Goal: Entertainment & Leisure: Browse casually

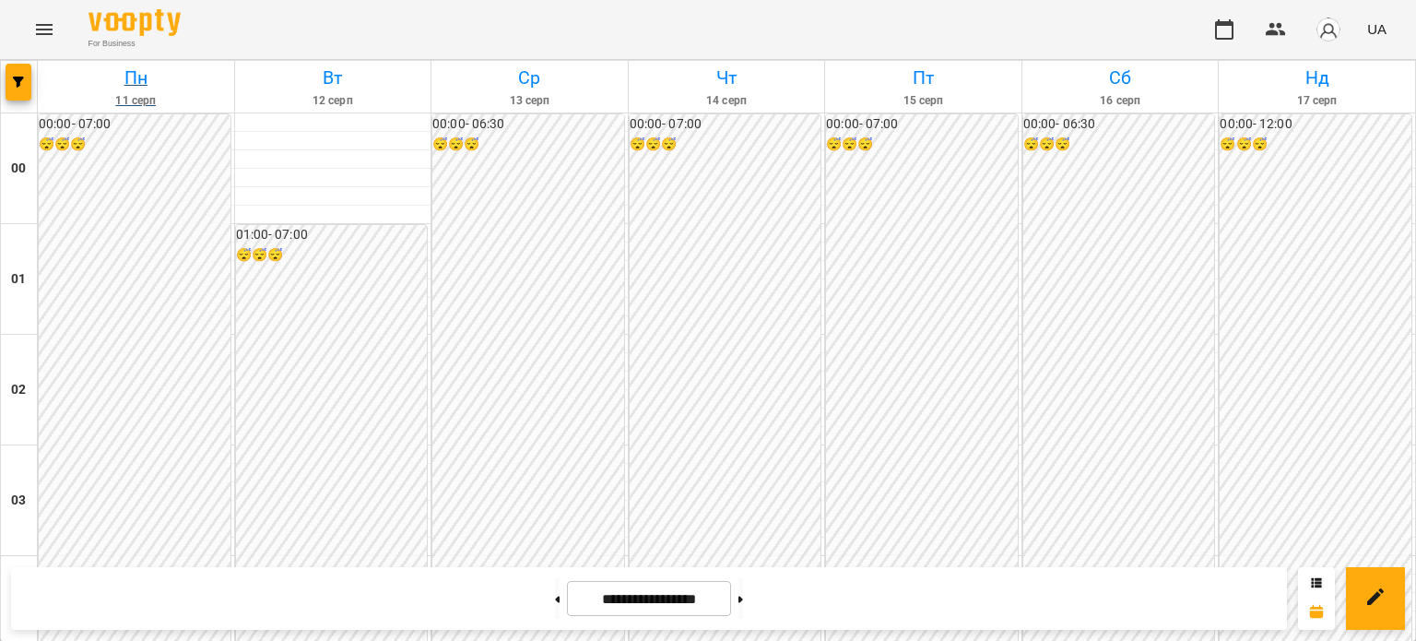
scroll to position [1844, 0]
click at [743, 608] on button at bounding box center [741, 598] width 5 height 41
type input "**********"
click at [41, 26] on icon "Menu" at bounding box center [44, 29] width 22 height 22
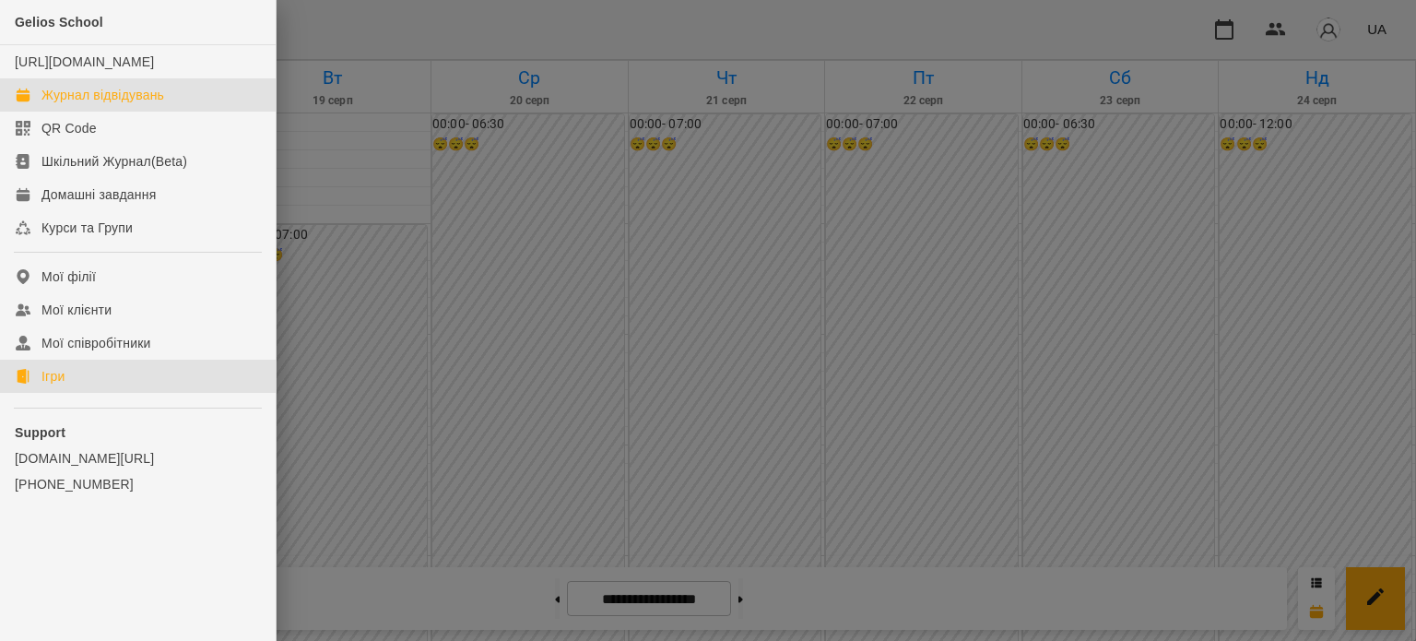
click at [52, 385] on div "Ігри" at bounding box center [52, 376] width 23 height 18
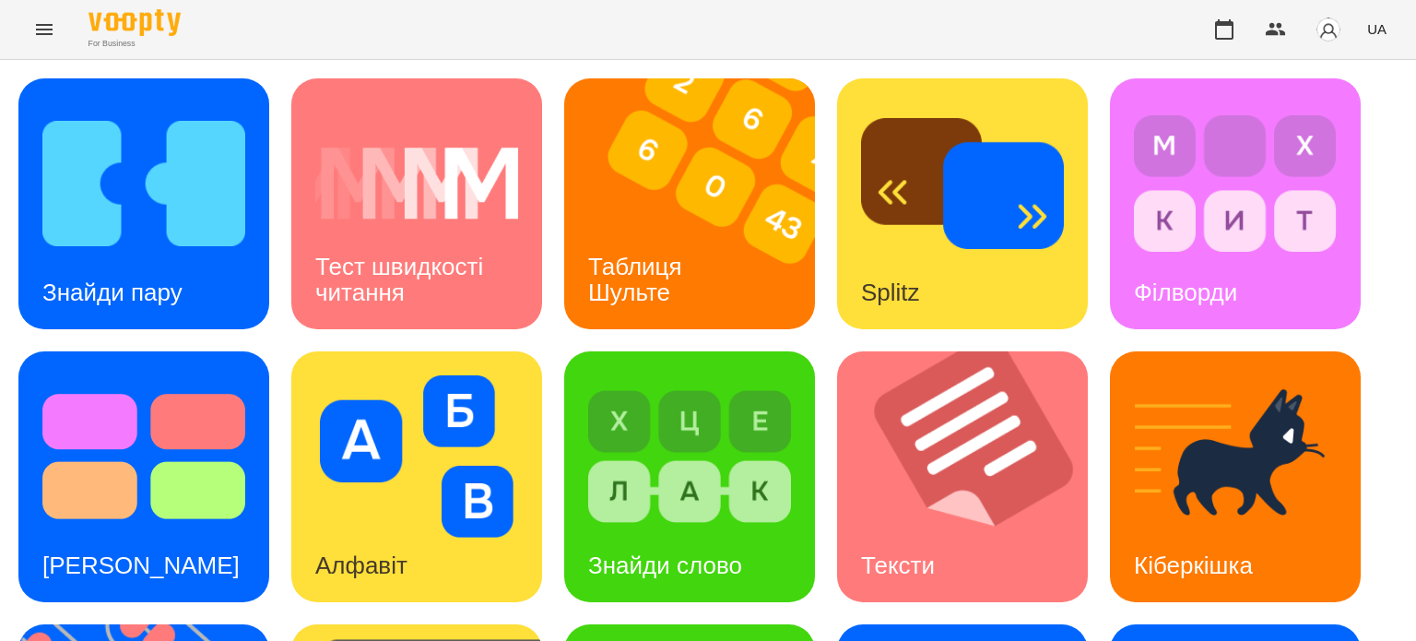
scroll to position [184, 0]
click at [705, 529] on div "Знайди слово" at bounding box center [665, 565] width 202 height 73
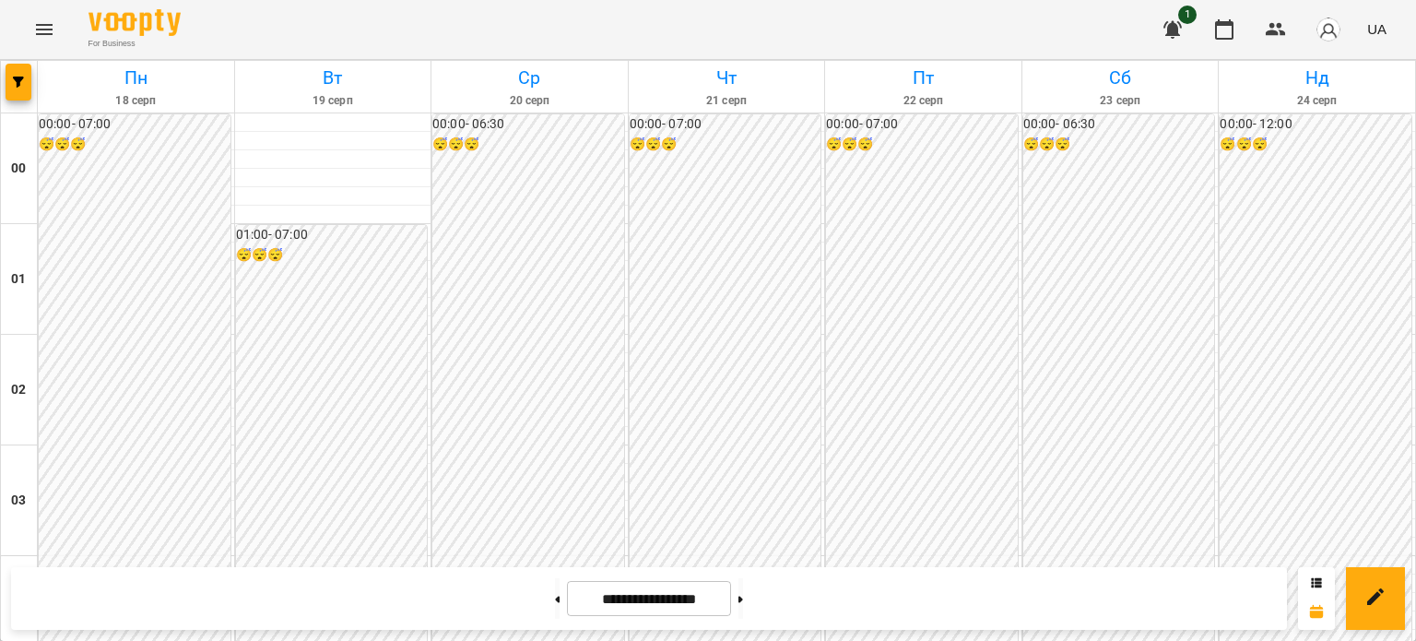
scroll to position [830, 0]
click at [44, 28] on icon "Menu" at bounding box center [44, 29] width 22 height 22
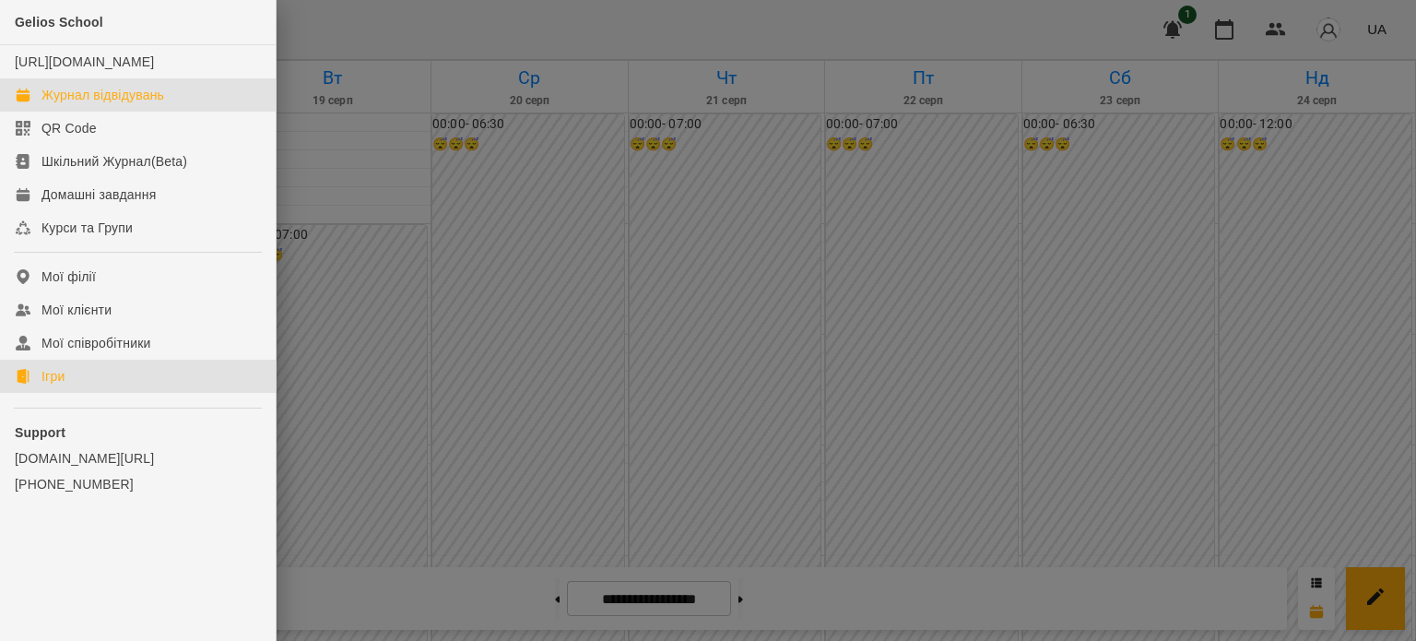
click at [48, 385] on div "Ігри" at bounding box center [52, 376] width 23 height 18
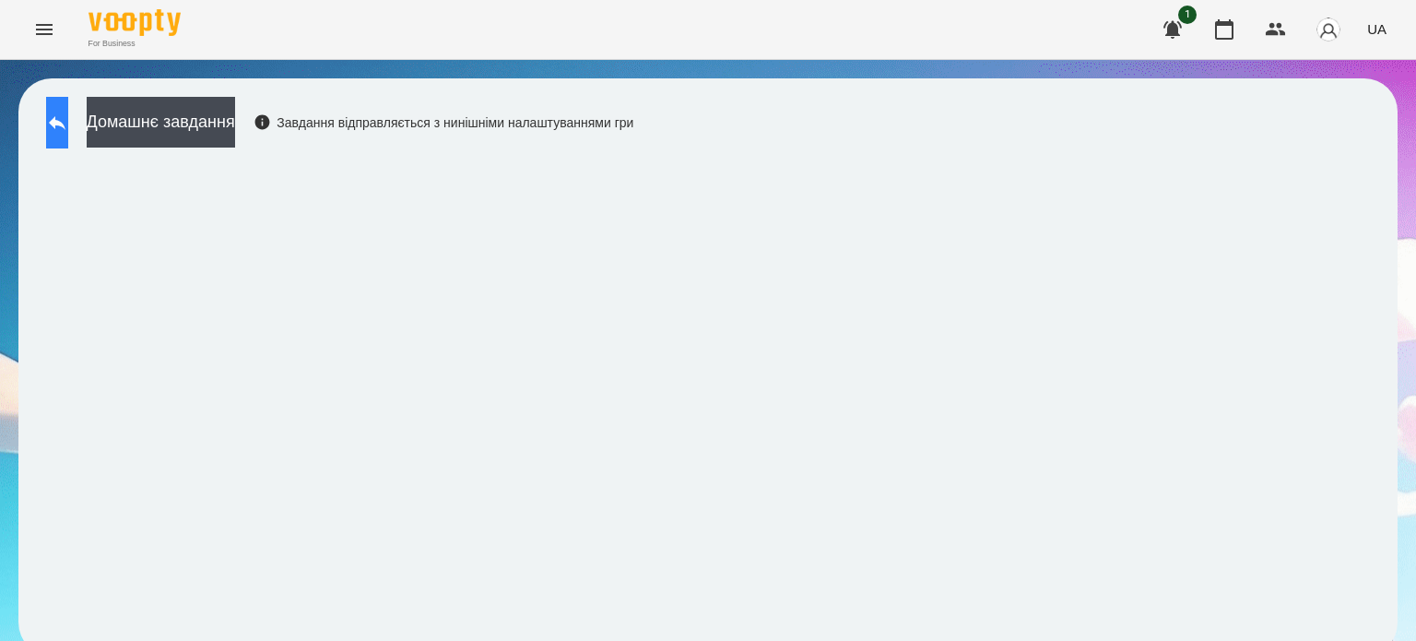
click at [68, 143] on button at bounding box center [57, 123] width 22 height 52
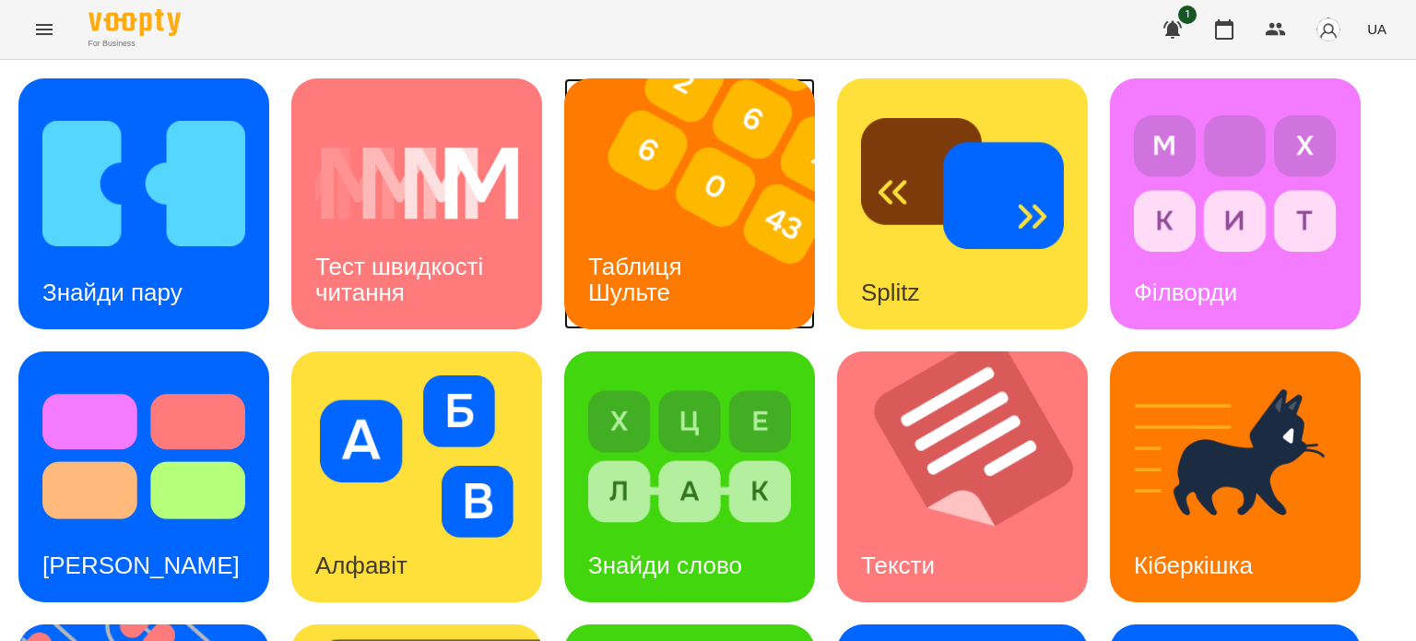
click at [671, 300] on div "Таблиця Шульте" at bounding box center [638, 280] width 148 height 99
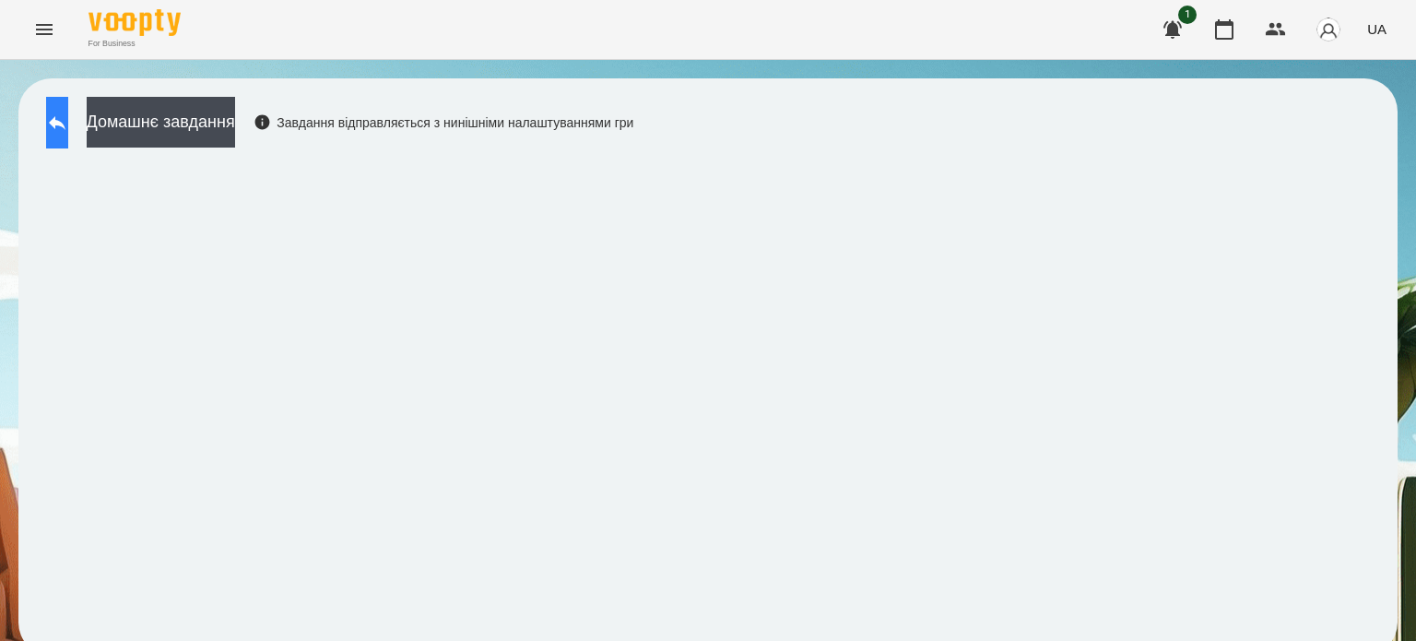
click at [68, 114] on icon at bounding box center [57, 123] width 22 height 22
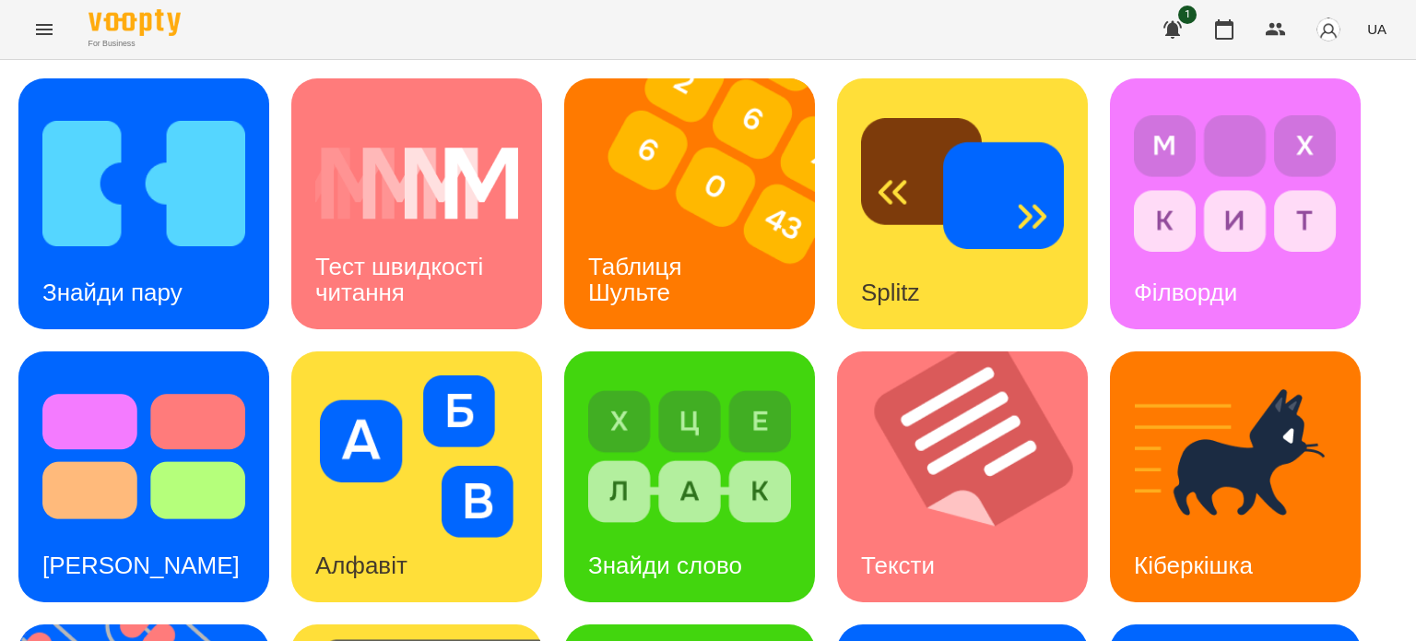
scroll to position [277, 0]
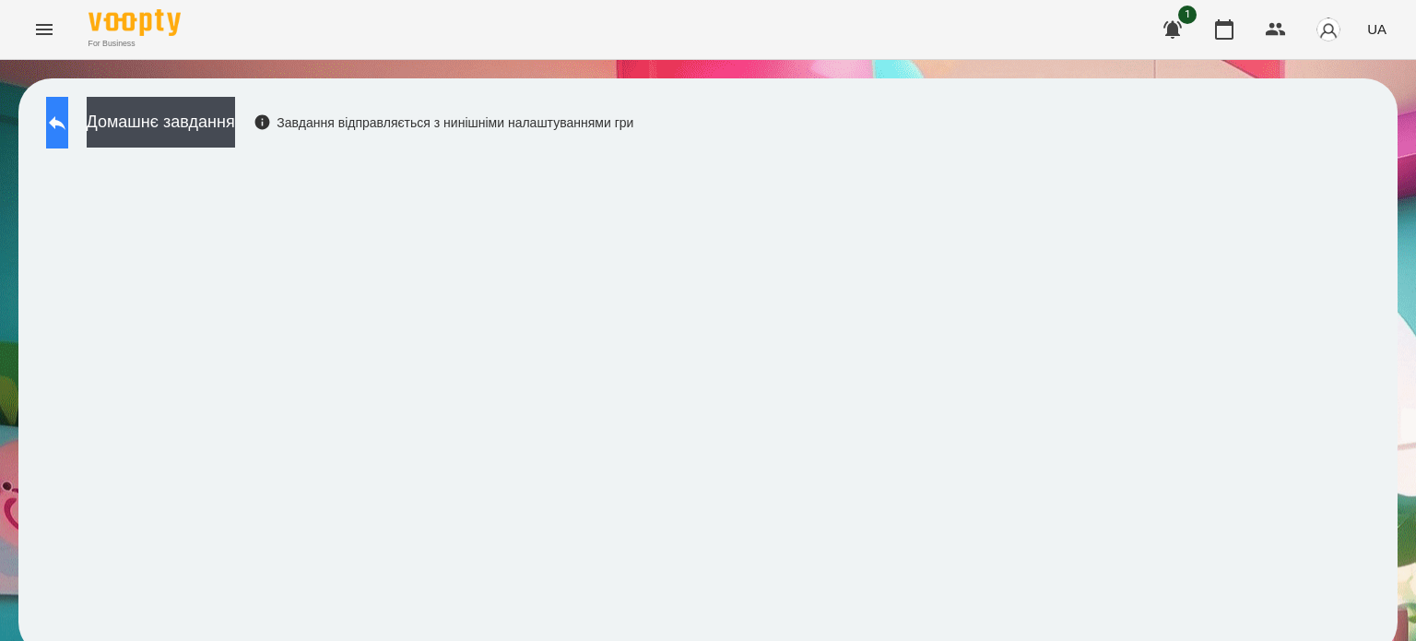
click at [65, 121] on icon at bounding box center [57, 123] width 17 height 14
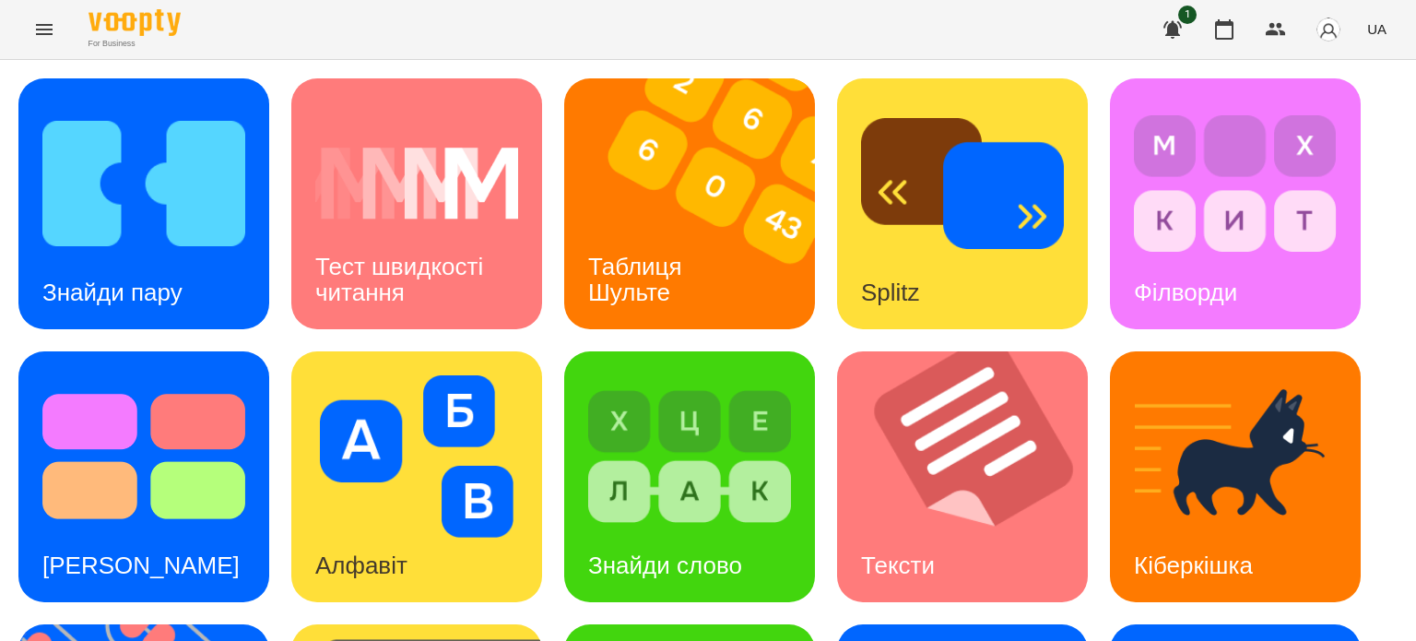
scroll to position [525, 0]
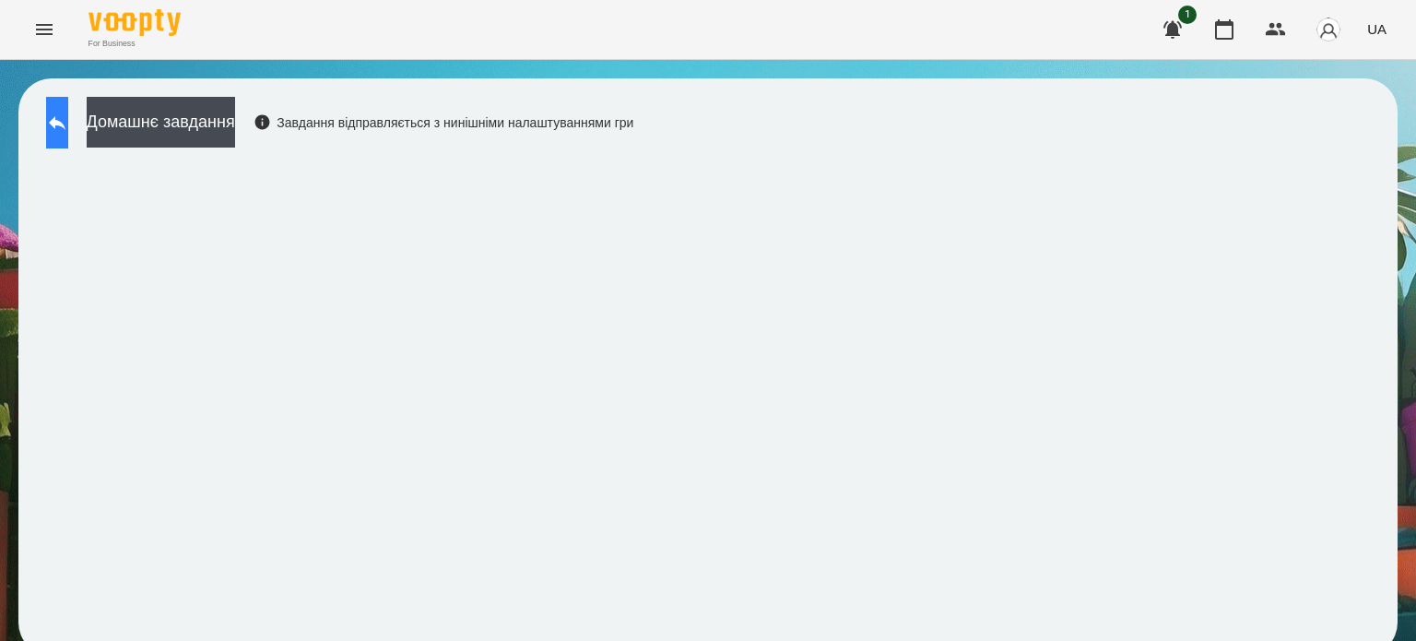
click at [68, 120] on icon at bounding box center [57, 123] width 22 height 22
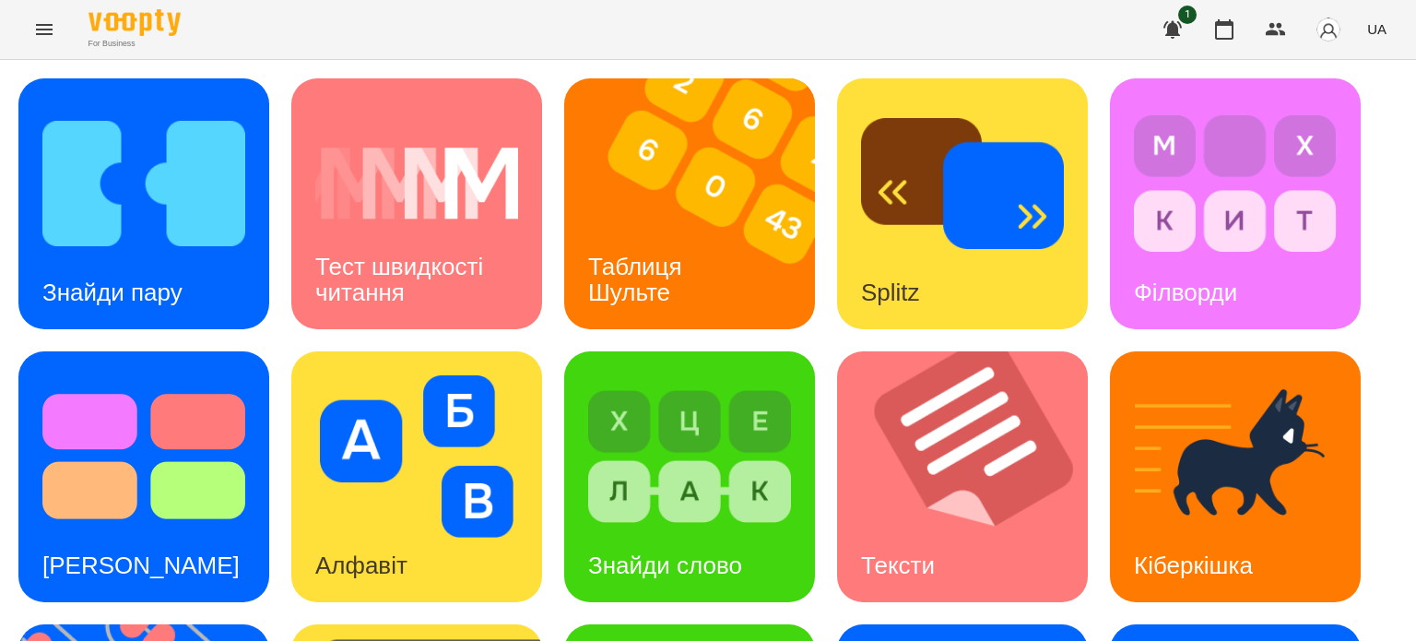
scroll to position [525, 0]
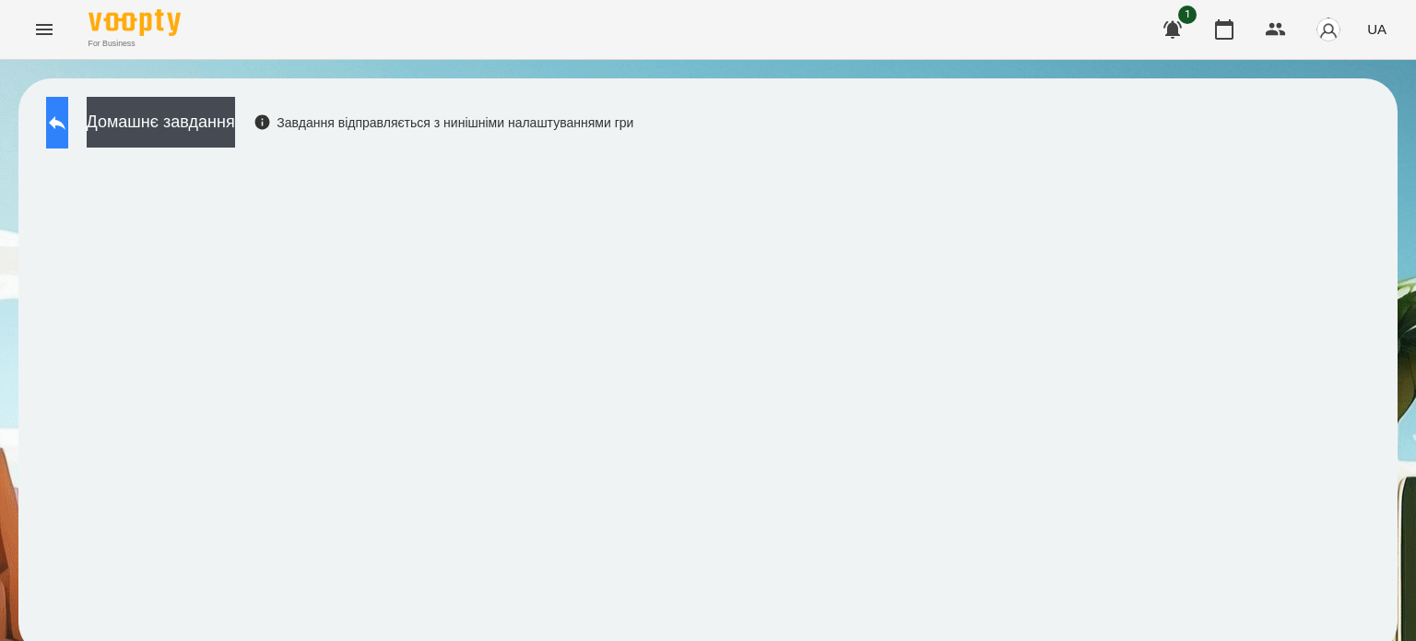
click at [68, 113] on icon at bounding box center [57, 123] width 22 height 22
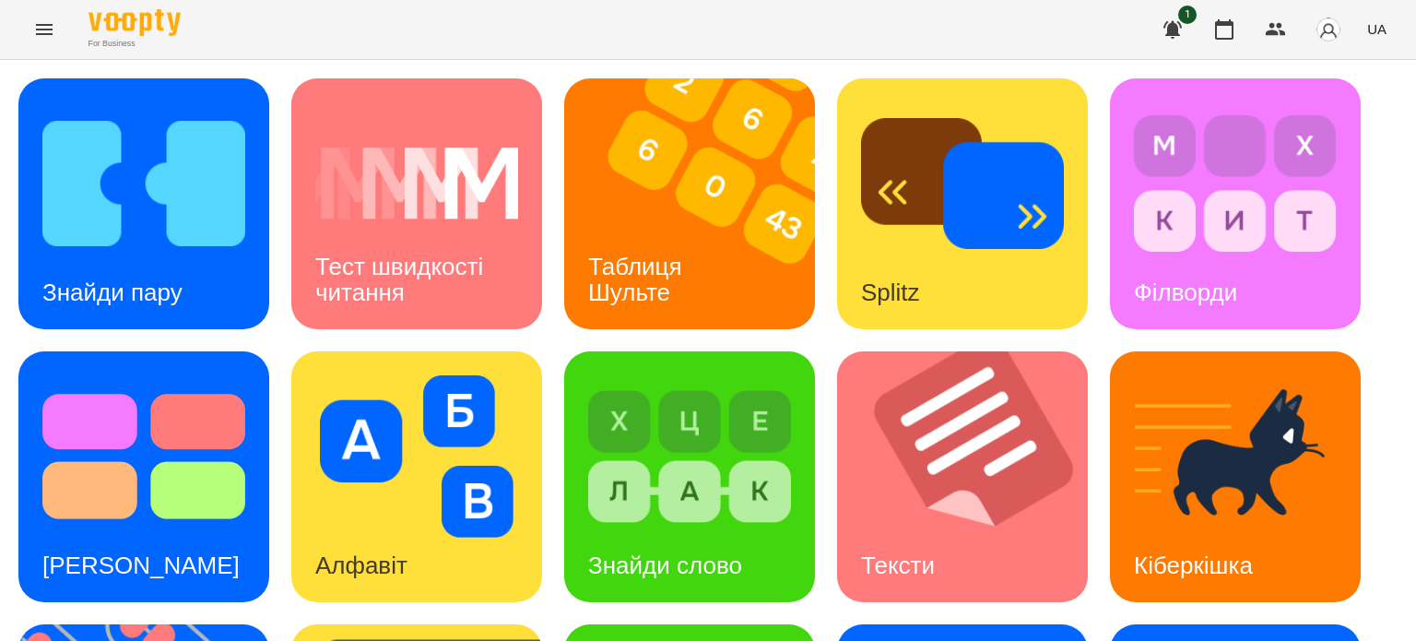
scroll to position [525, 0]
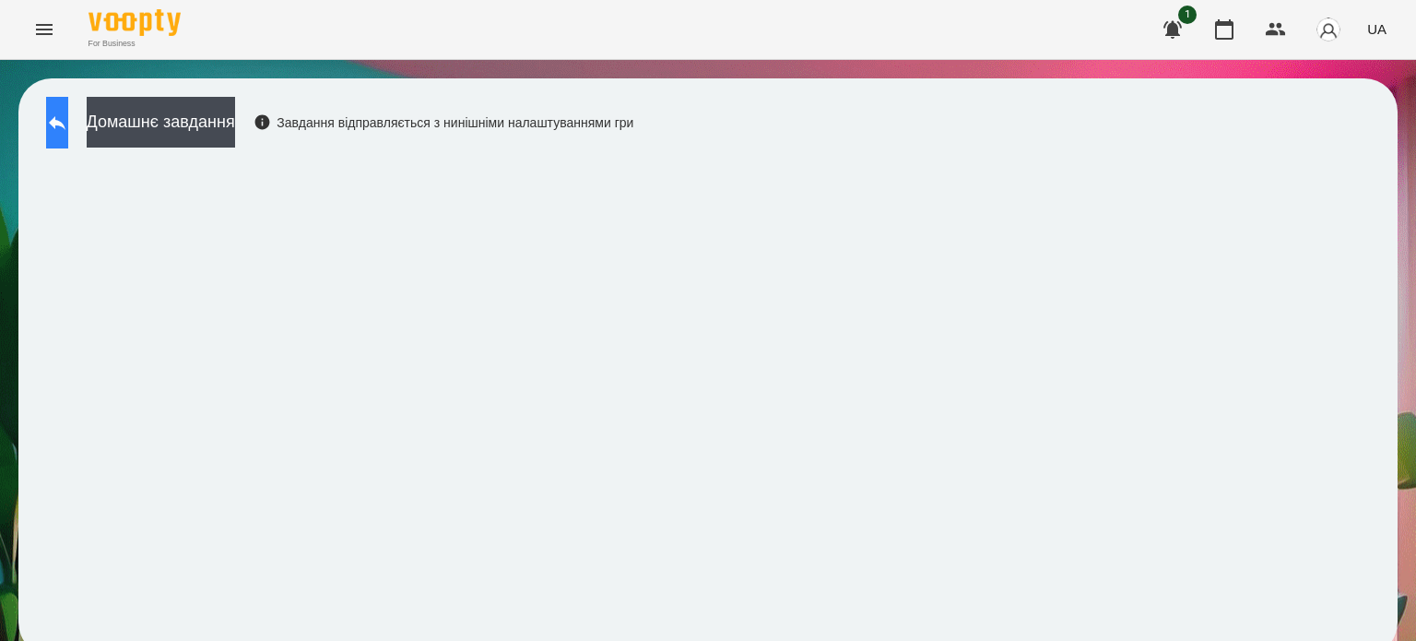
click at [65, 121] on icon at bounding box center [57, 123] width 17 height 14
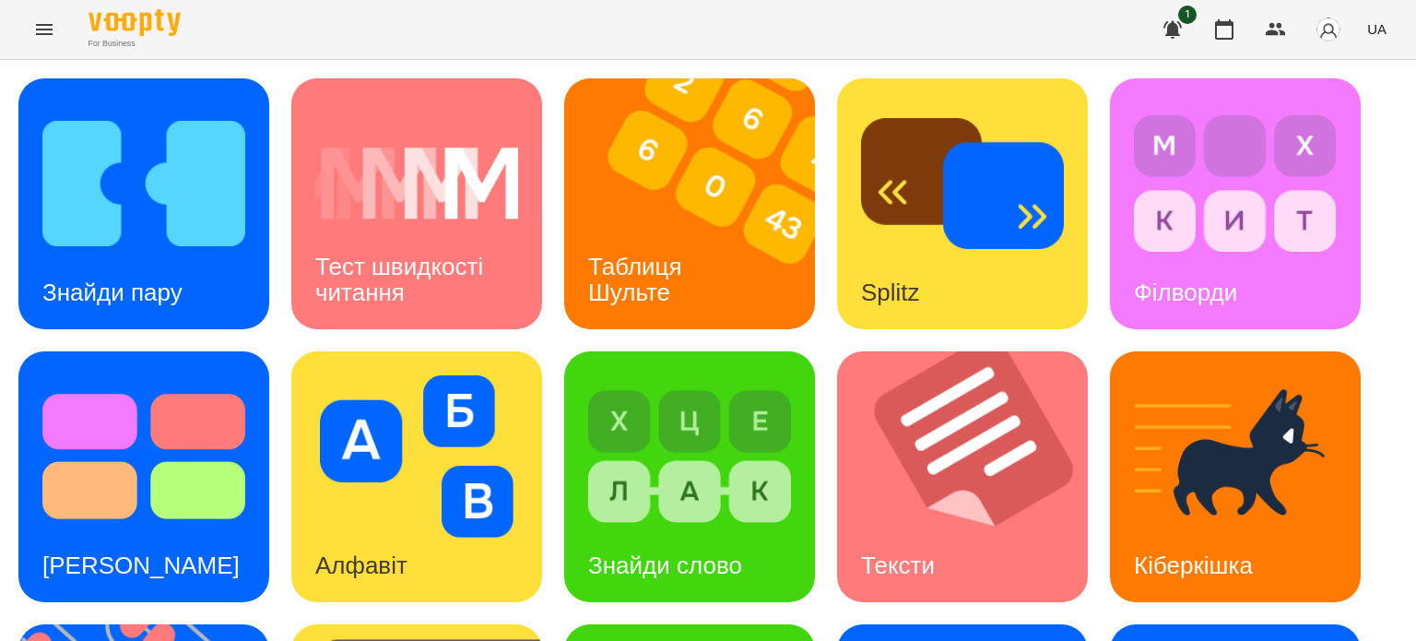
scroll to position [156, 0]
click at [652, 253] on h3 "Таблиця Шульте" at bounding box center [638, 279] width 101 height 53
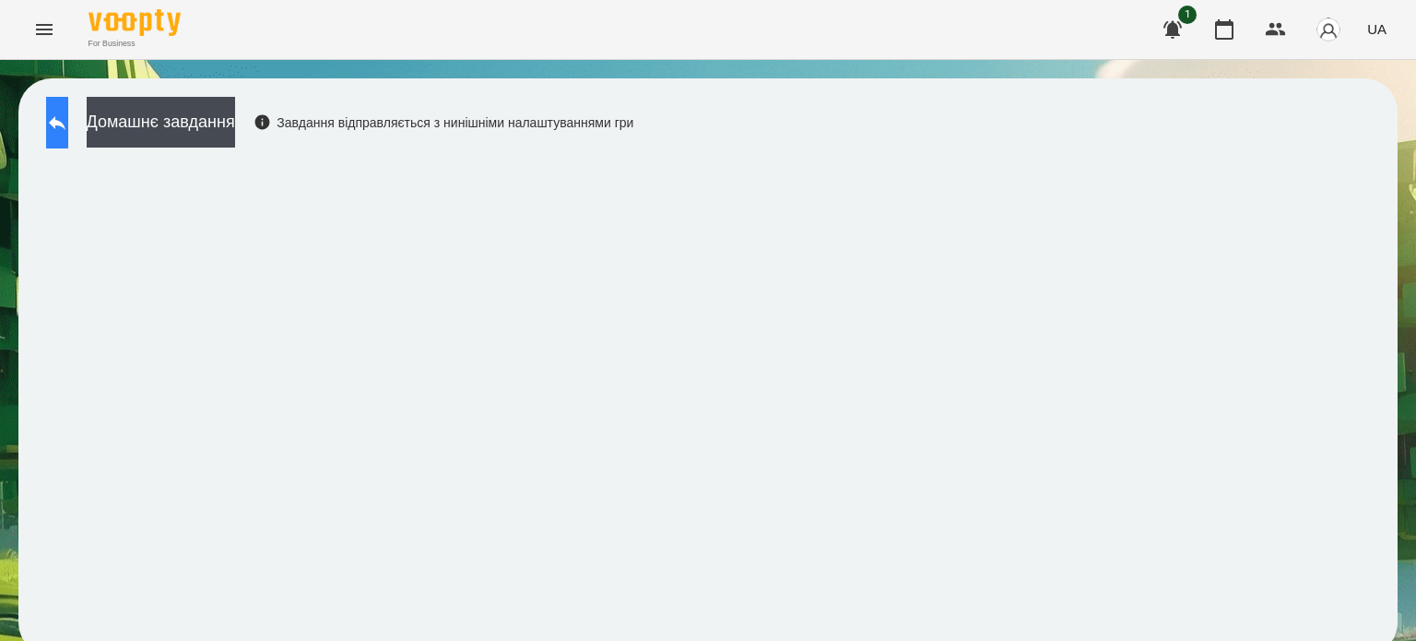
click at [68, 132] on button at bounding box center [57, 123] width 22 height 52
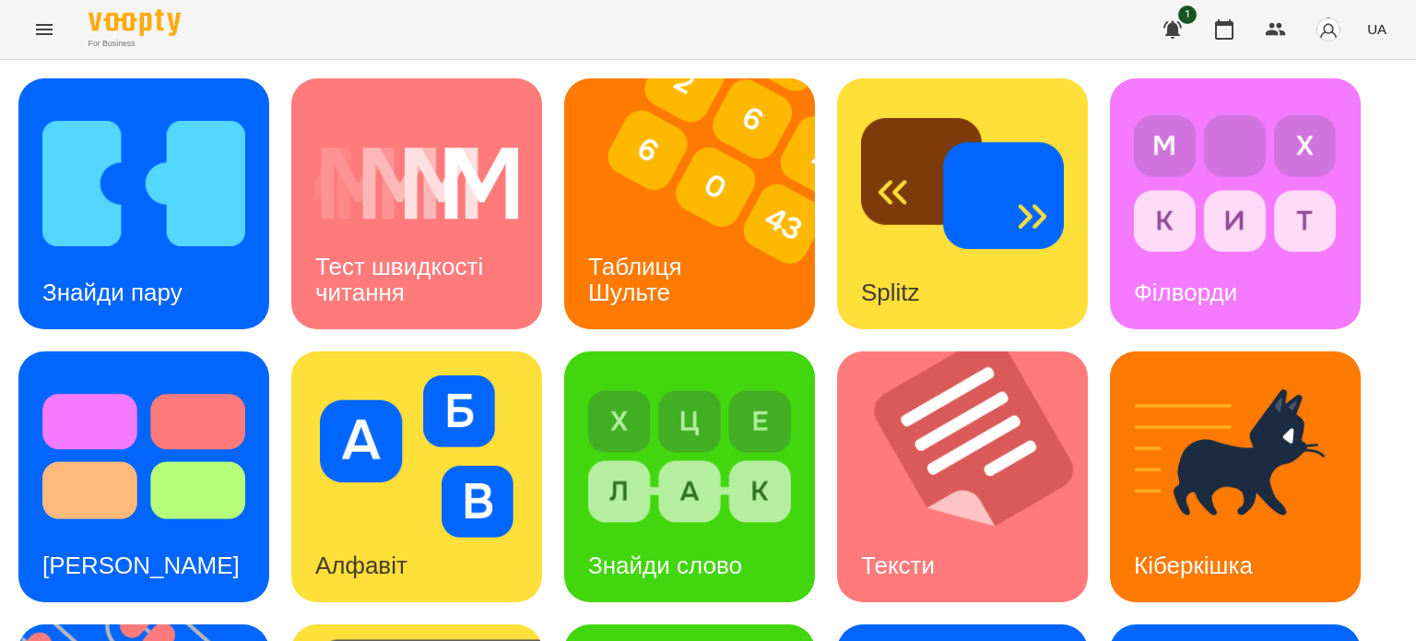
scroll to position [525, 0]
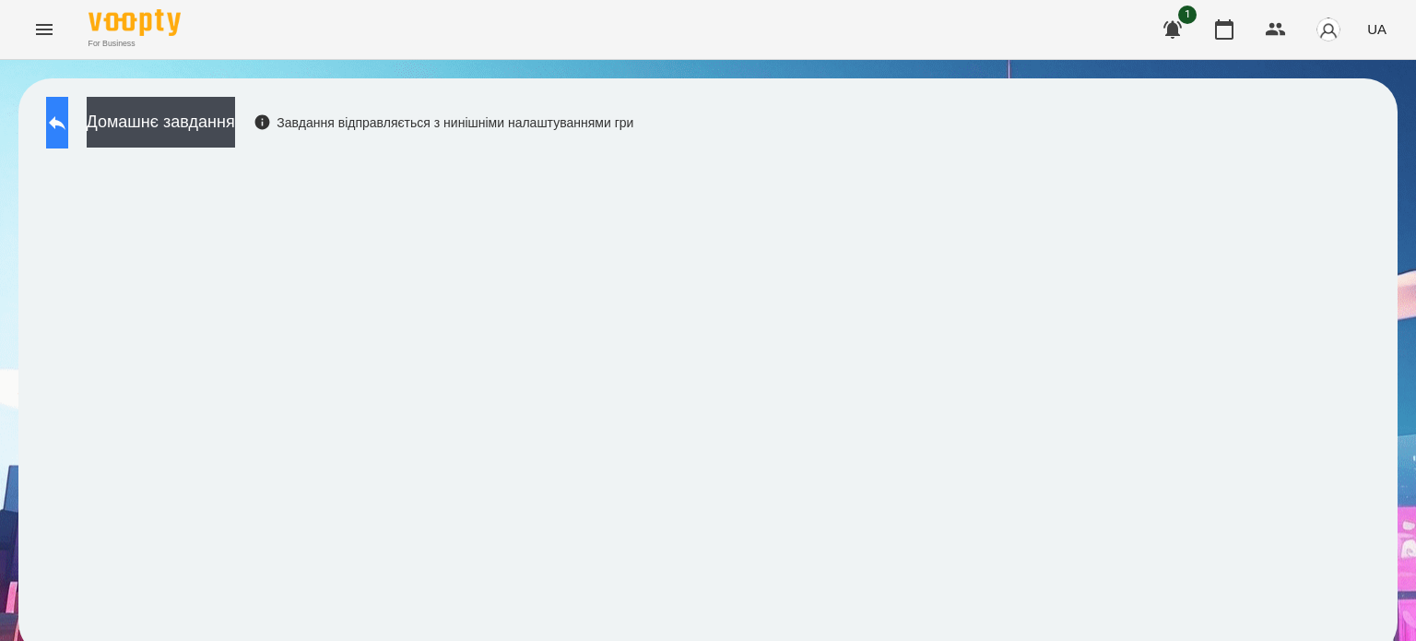
click at [65, 121] on icon at bounding box center [57, 123] width 17 height 14
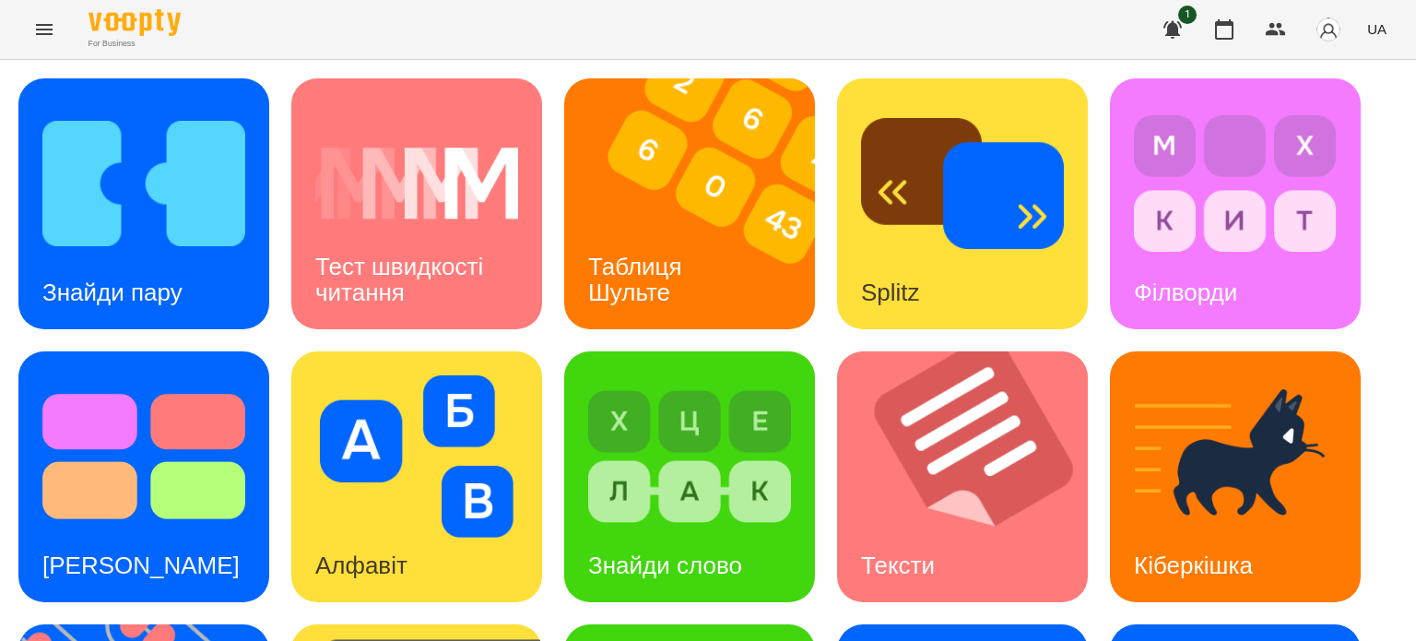
scroll to position [525, 0]
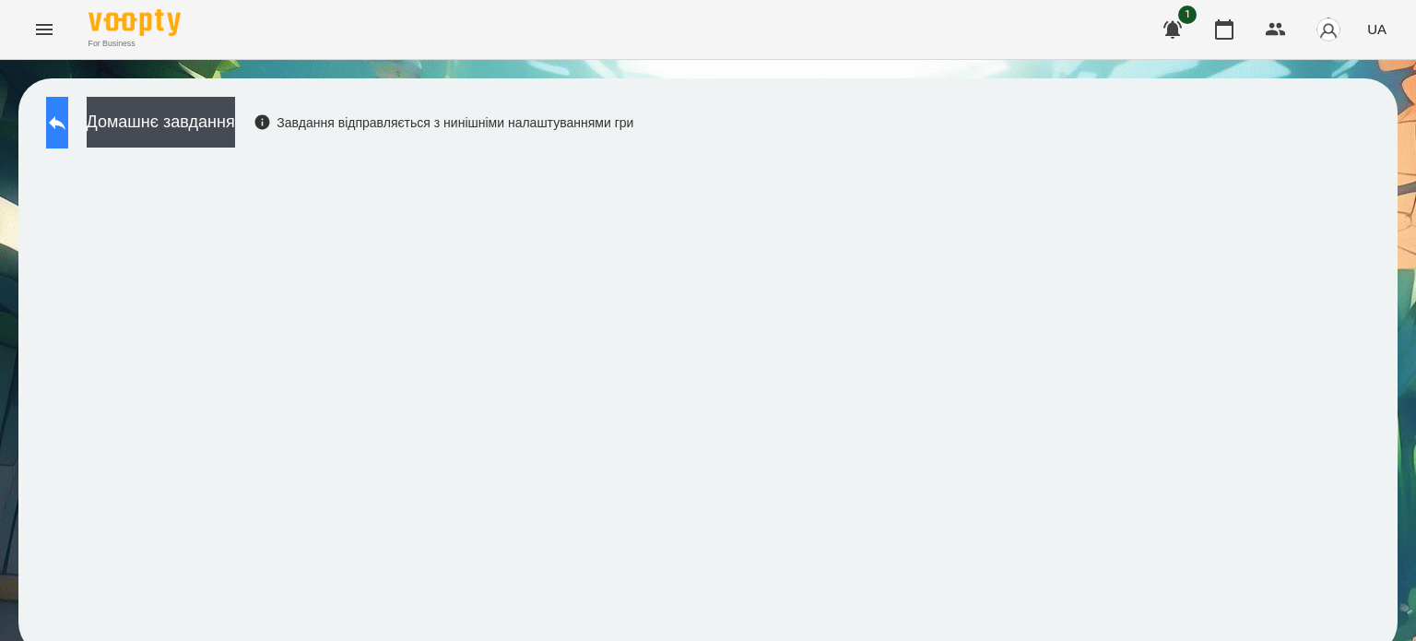
click at [68, 121] on icon at bounding box center [57, 123] width 22 height 22
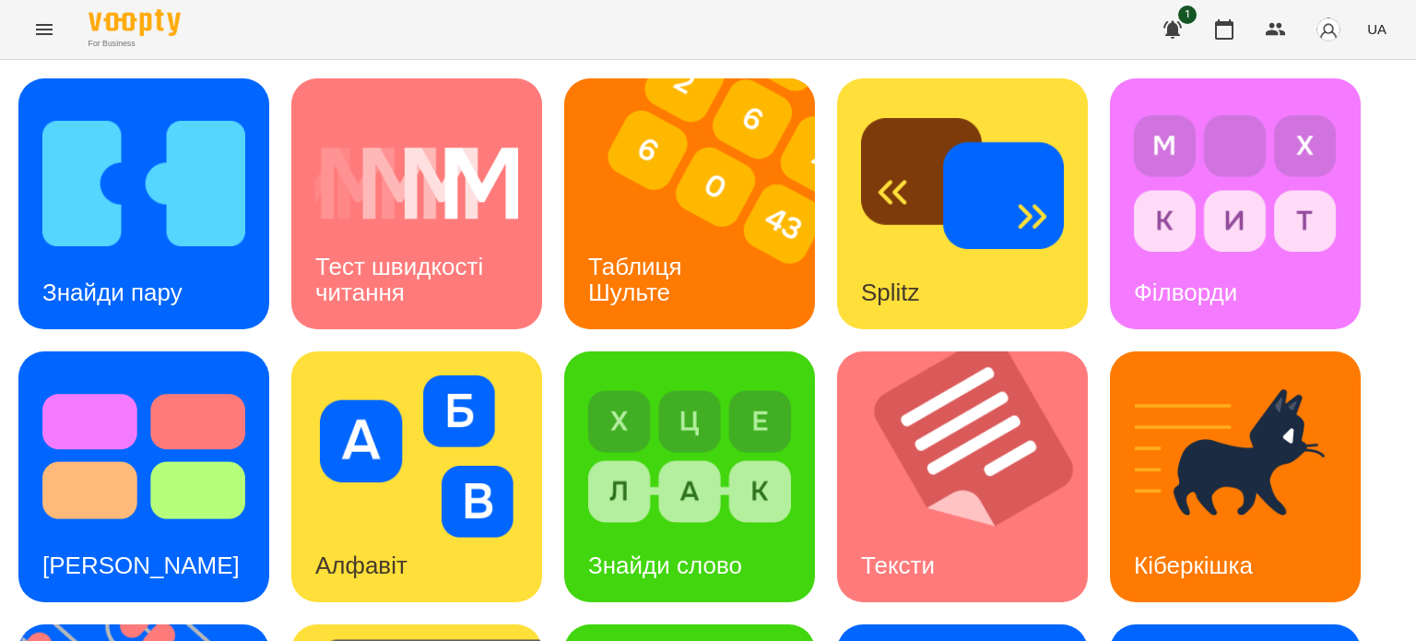
scroll to position [525, 0]
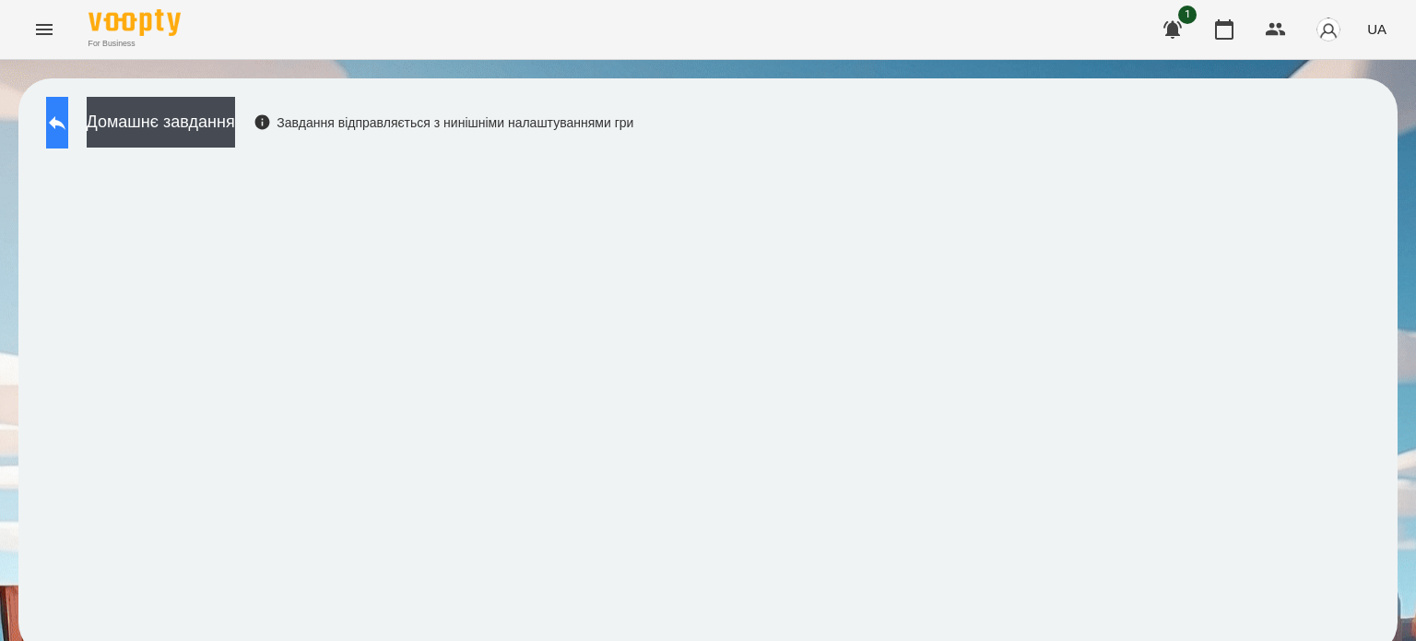
click at [65, 124] on icon at bounding box center [57, 123] width 17 height 14
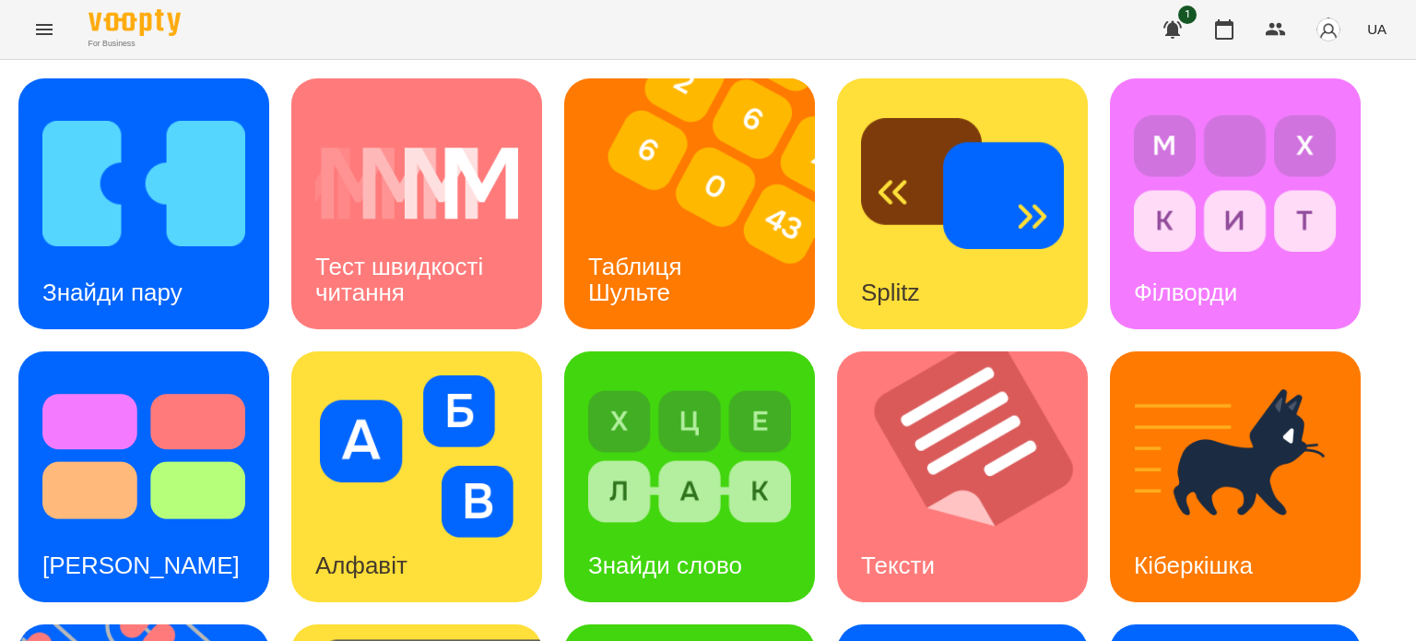
scroll to position [369, 0]
click at [1162, 510] on div "Знайди пару Тест швидкості читання Таблиця [PERSON_NAME] Splitz Філворди Тест С…" at bounding box center [708, 613] width 1380 height 1070
click at [1231, 513] on div "Знайди пару Тест швидкості читання Таблиця [PERSON_NAME] Splitz Філворди Тест С…" at bounding box center [708, 613] width 1380 height 1070
click at [1206, 509] on div "Знайди пару Тест швидкості читання Таблиця [PERSON_NAME] Splitz Філворди Тест С…" at bounding box center [708, 613] width 1380 height 1070
click at [1209, 509] on div "Знайди пару Тест швидкості читання Таблиця [PERSON_NAME] Splitz Філворди Тест С…" at bounding box center [708, 613] width 1380 height 1070
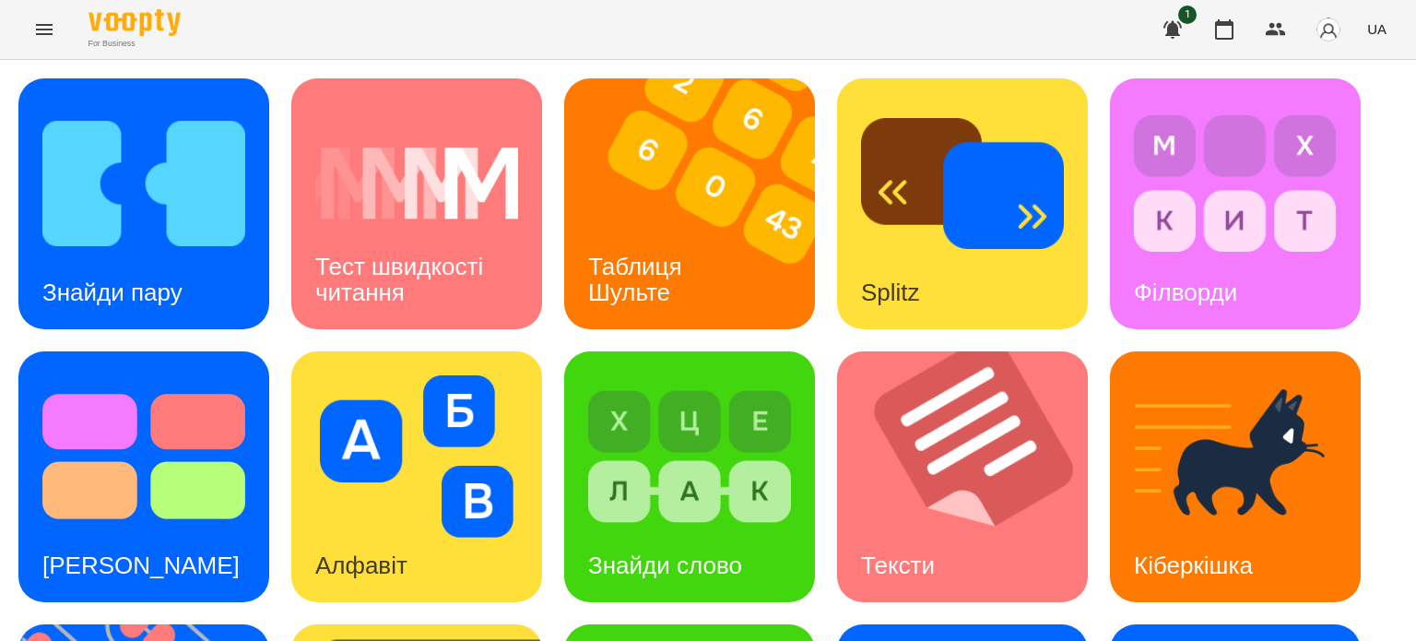
scroll to position [525, 0]
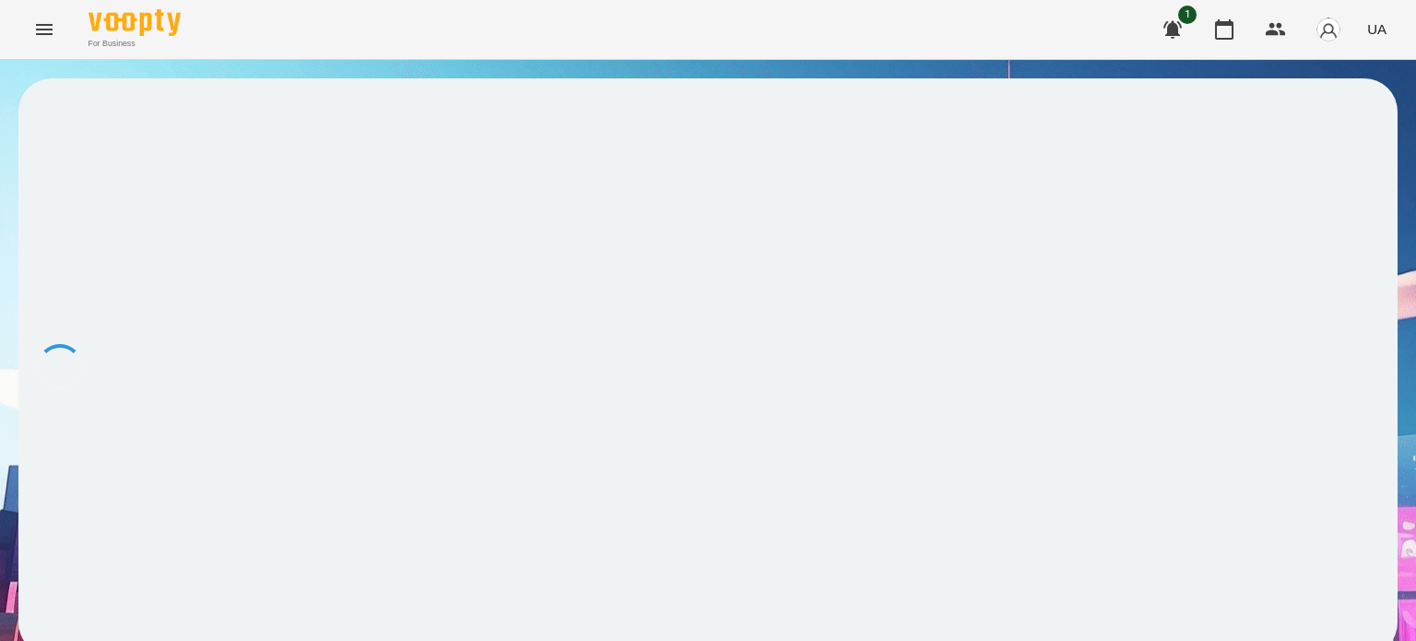
click at [1217, 289] on div at bounding box center [708, 366] width 1380 height 577
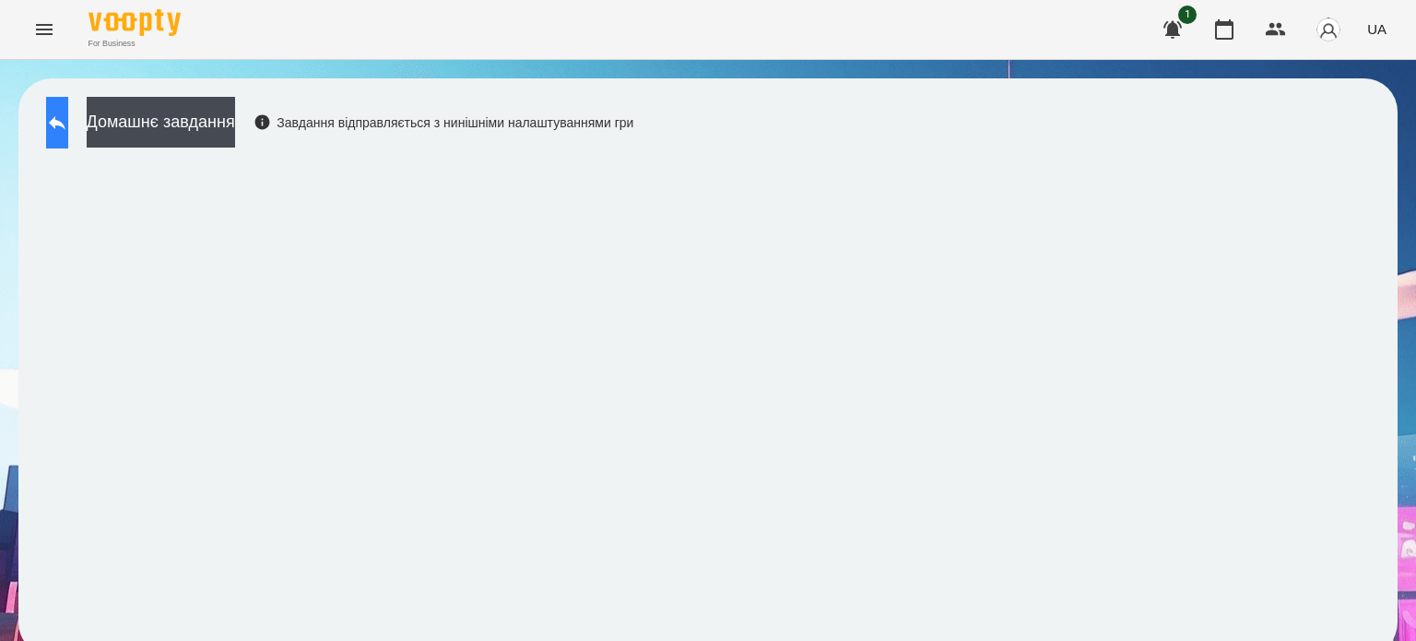
click at [68, 114] on button at bounding box center [57, 123] width 22 height 52
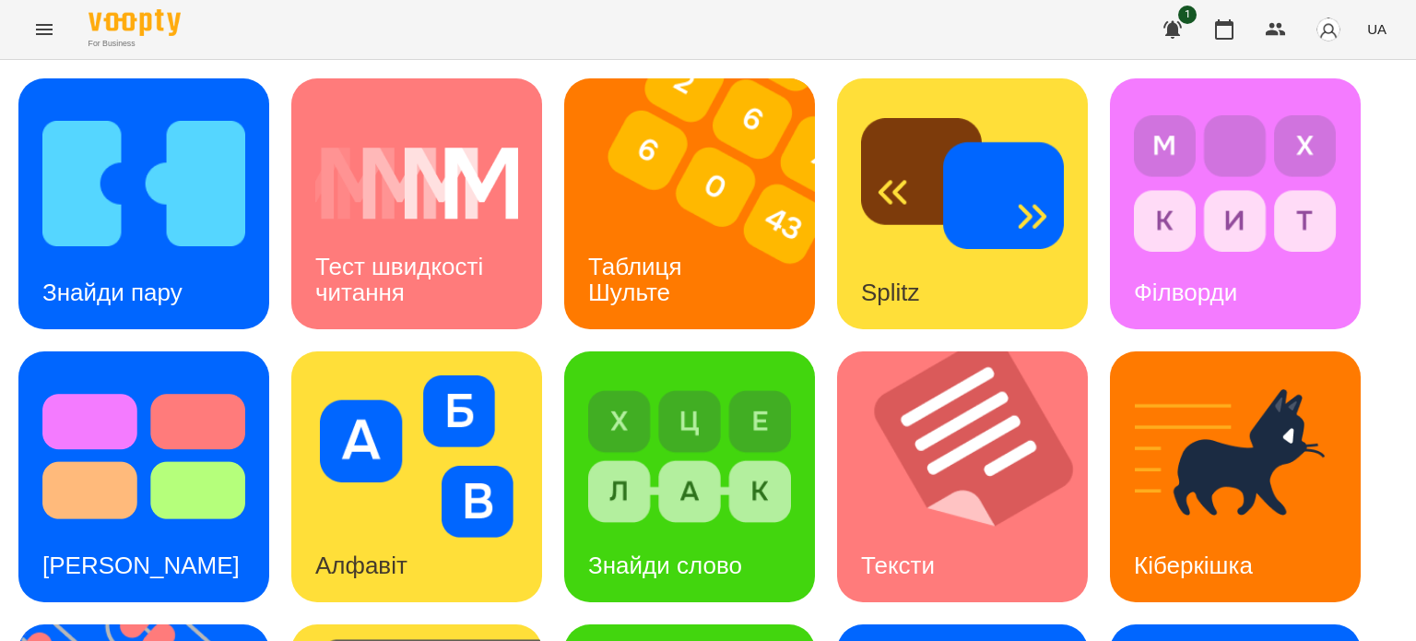
scroll to position [277, 0]
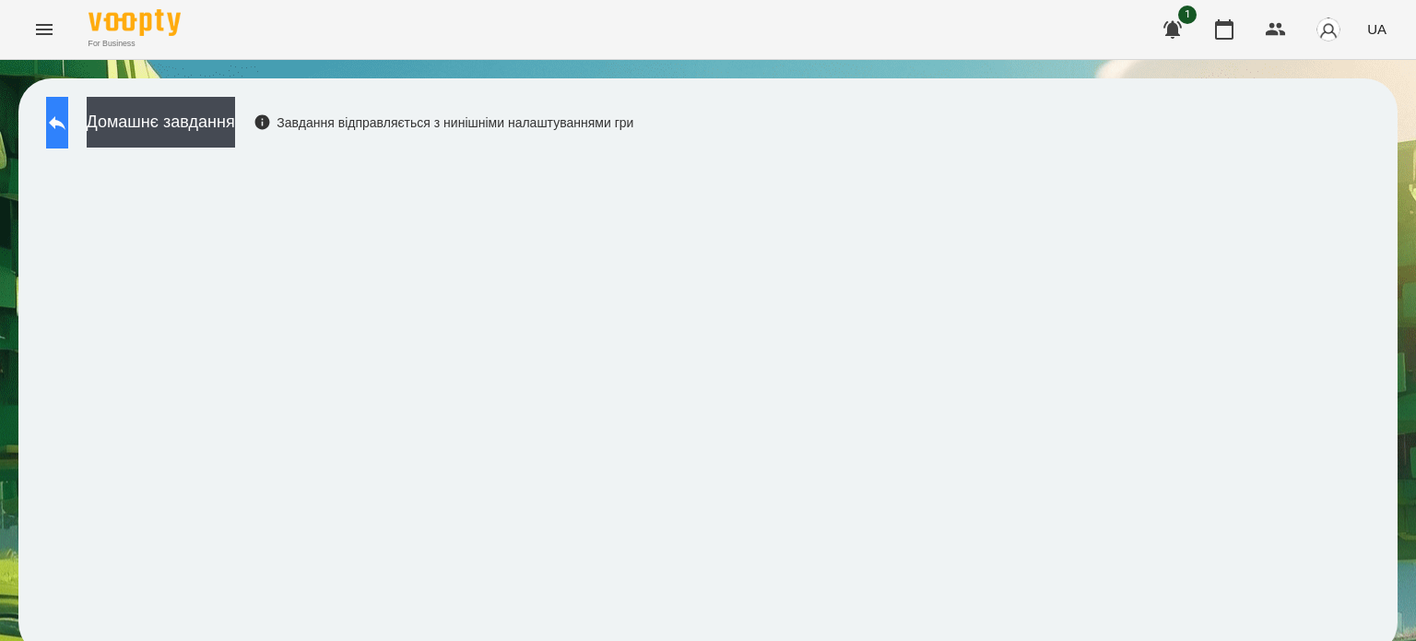
click at [68, 124] on button at bounding box center [57, 123] width 22 height 52
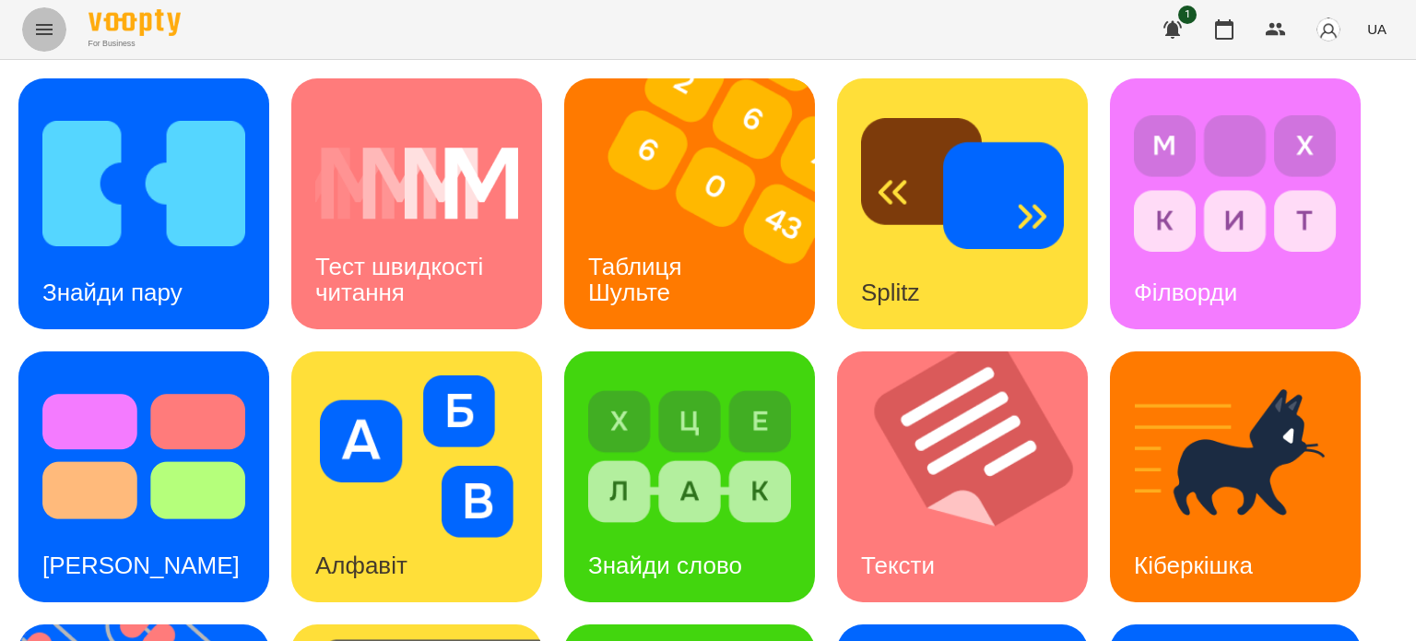
click at [45, 29] on icon "Menu" at bounding box center [44, 29] width 22 height 22
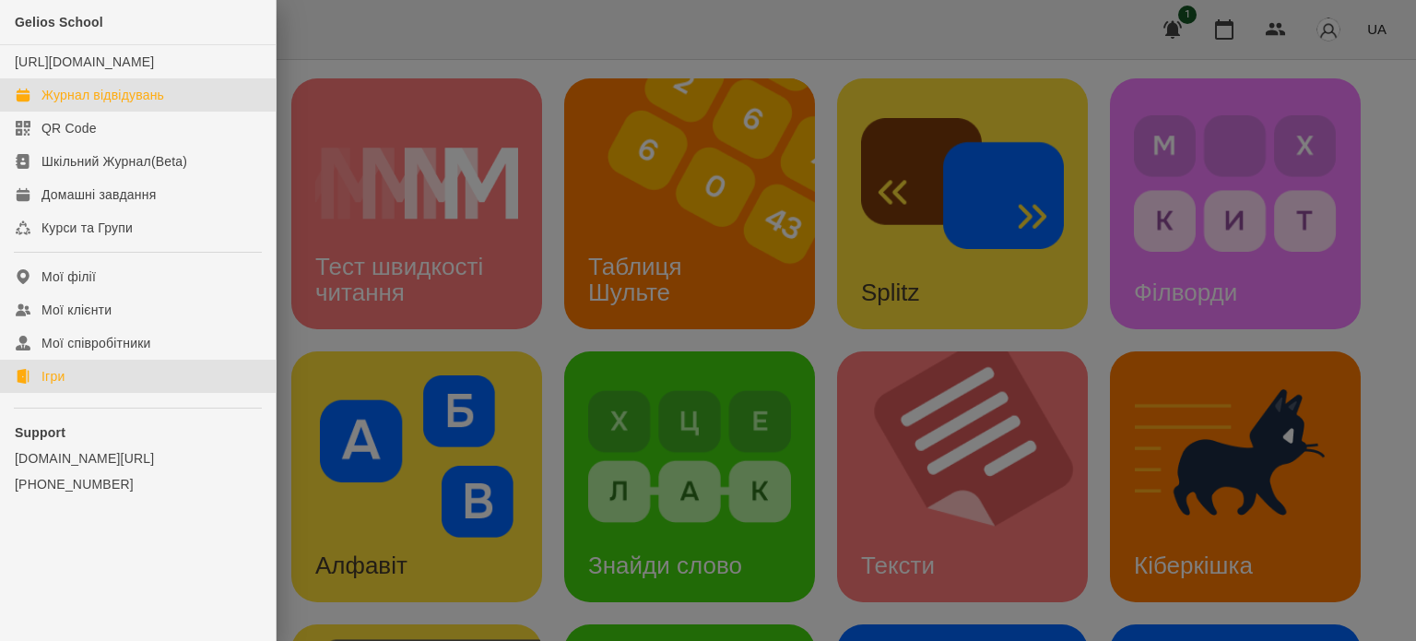
click at [86, 104] on div "Журнал відвідувань" at bounding box center [102, 95] width 123 height 18
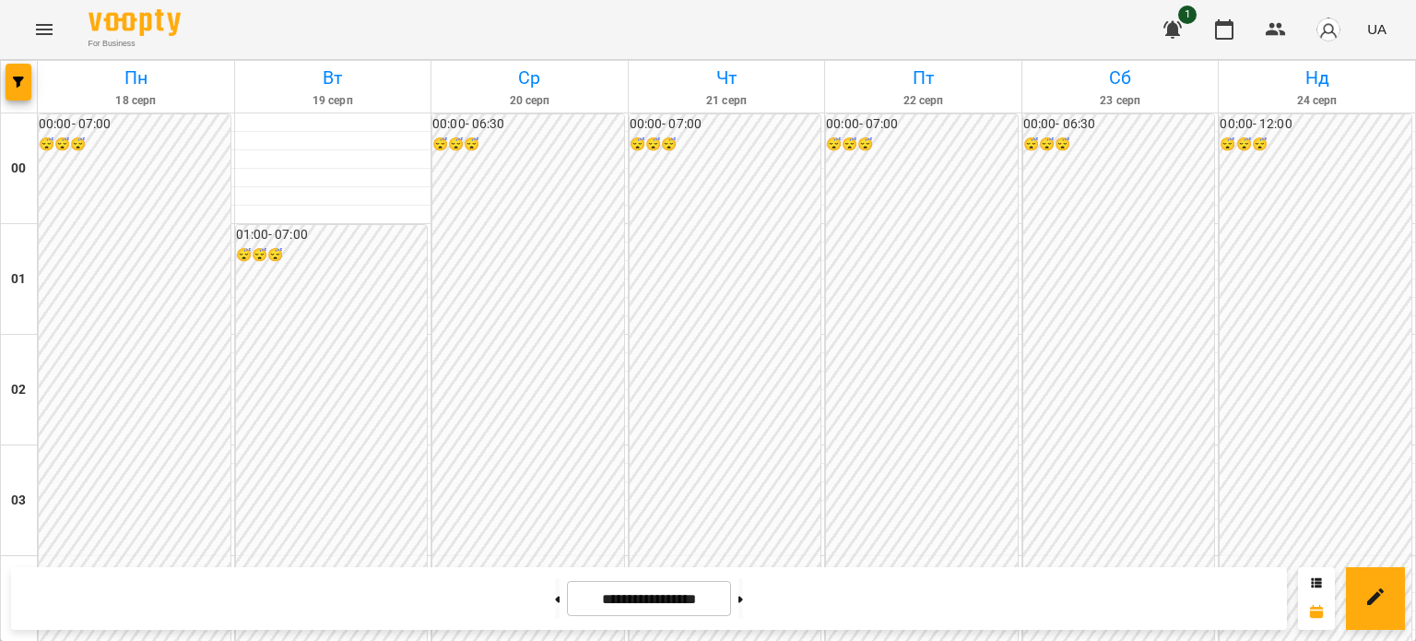
scroll to position [1752, 0]
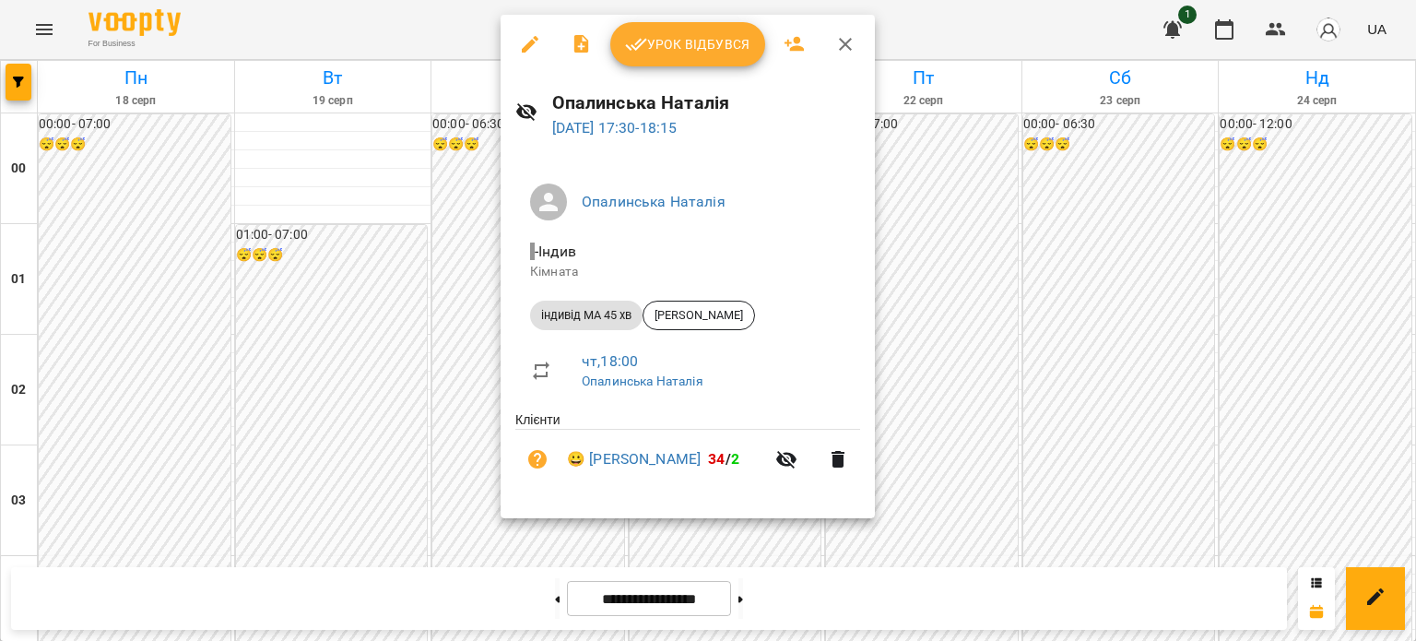
click at [687, 51] on span "Урок відбувся" at bounding box center [687, 44] width 125 height 22
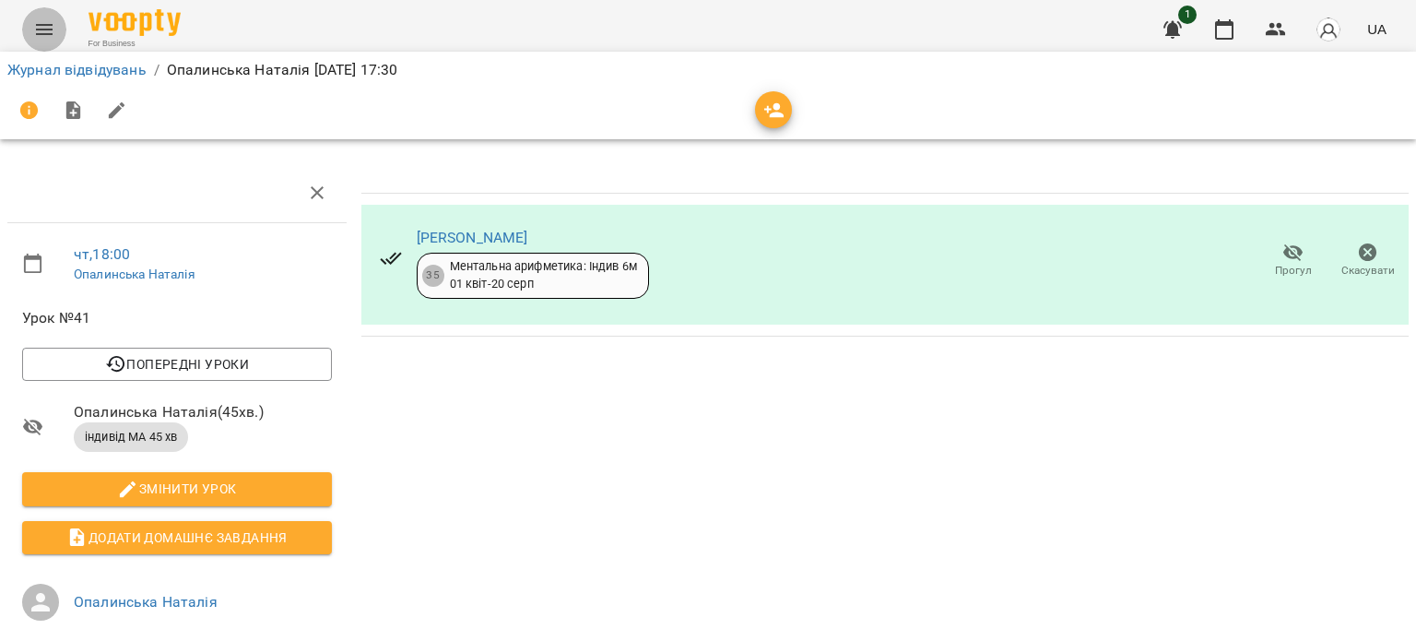
click at [48, 31] on icon "Menu" at bounding box center [44, 29] width 22 height 22
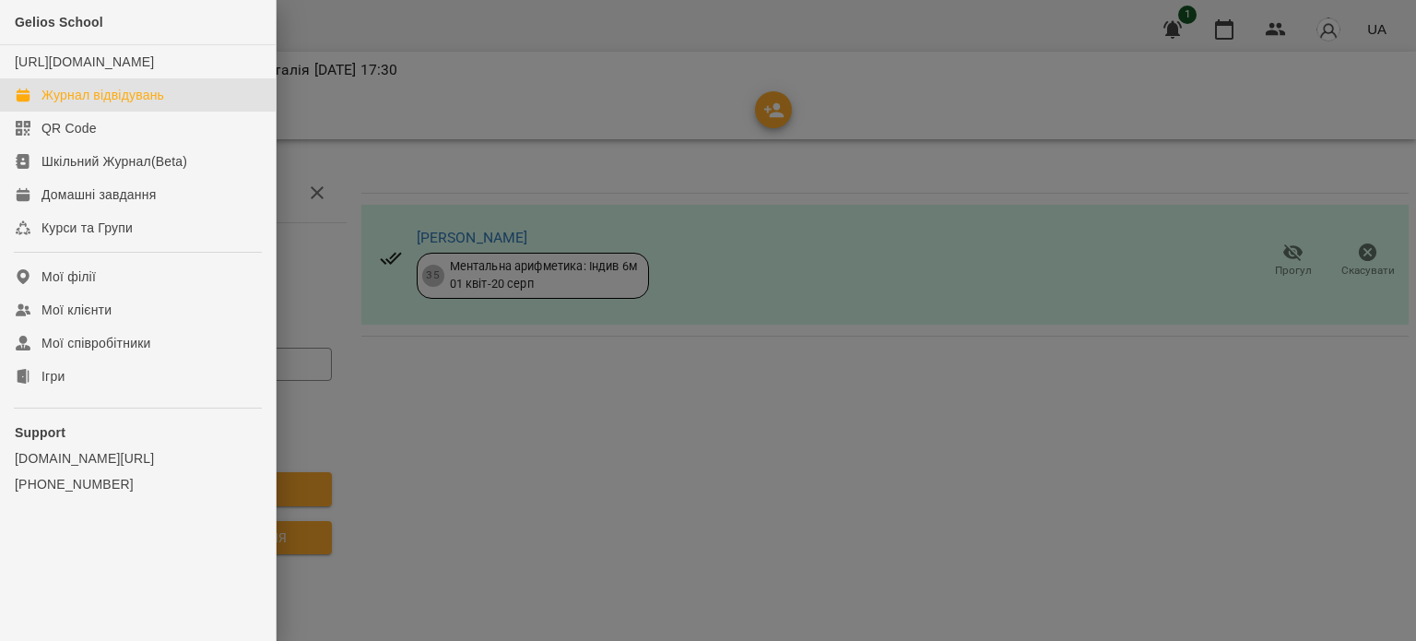
click at [89, 104] on div "Журнал відвідувань" at bounding box center [102, 95] width 123 height 18
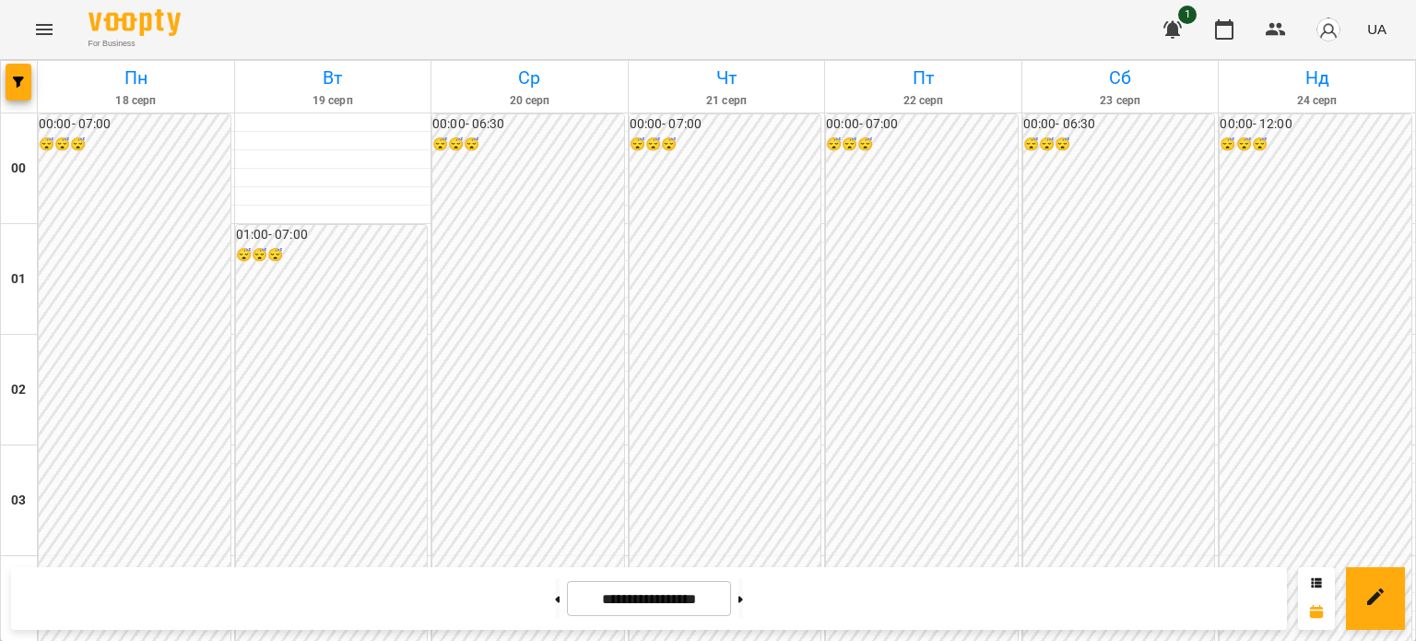
scroll to position [1844, 0]
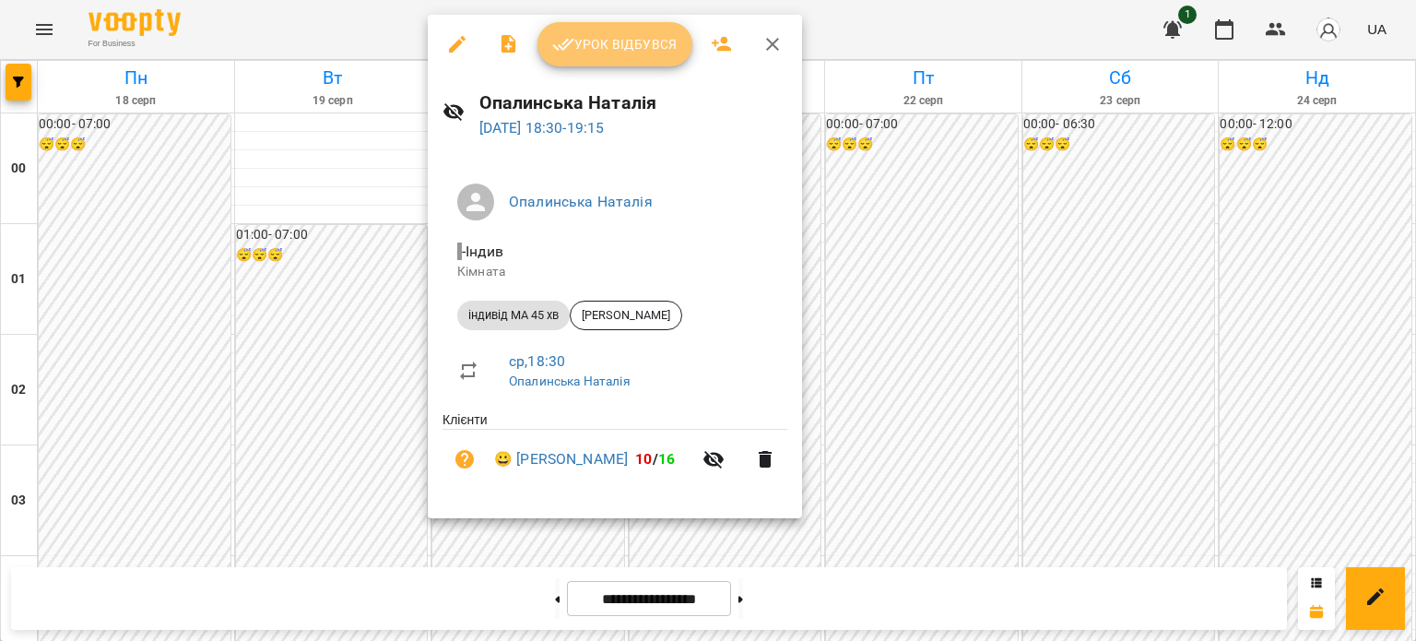
click at [605, 35] on span "Урок відбувся" at bounding box center [614, 44] width 125 height 22
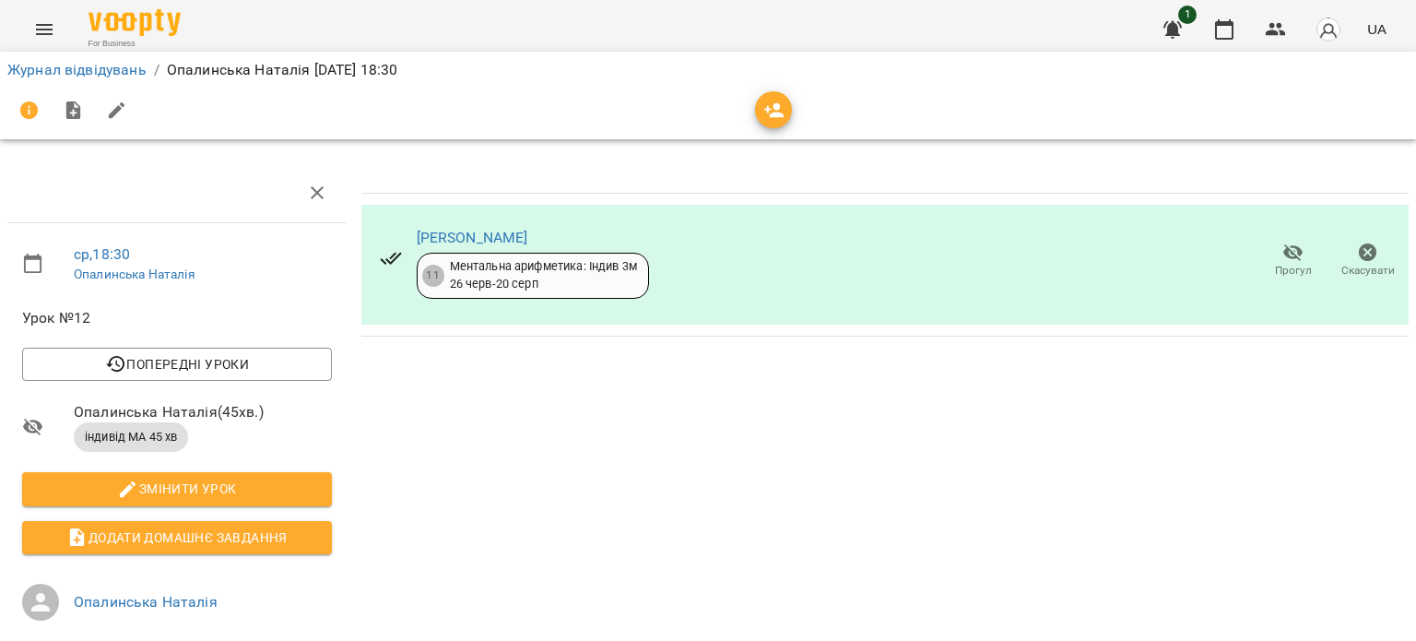
click at [44, 27] on icon "Menu" at bounding box center [44, 29] width 22 height 22
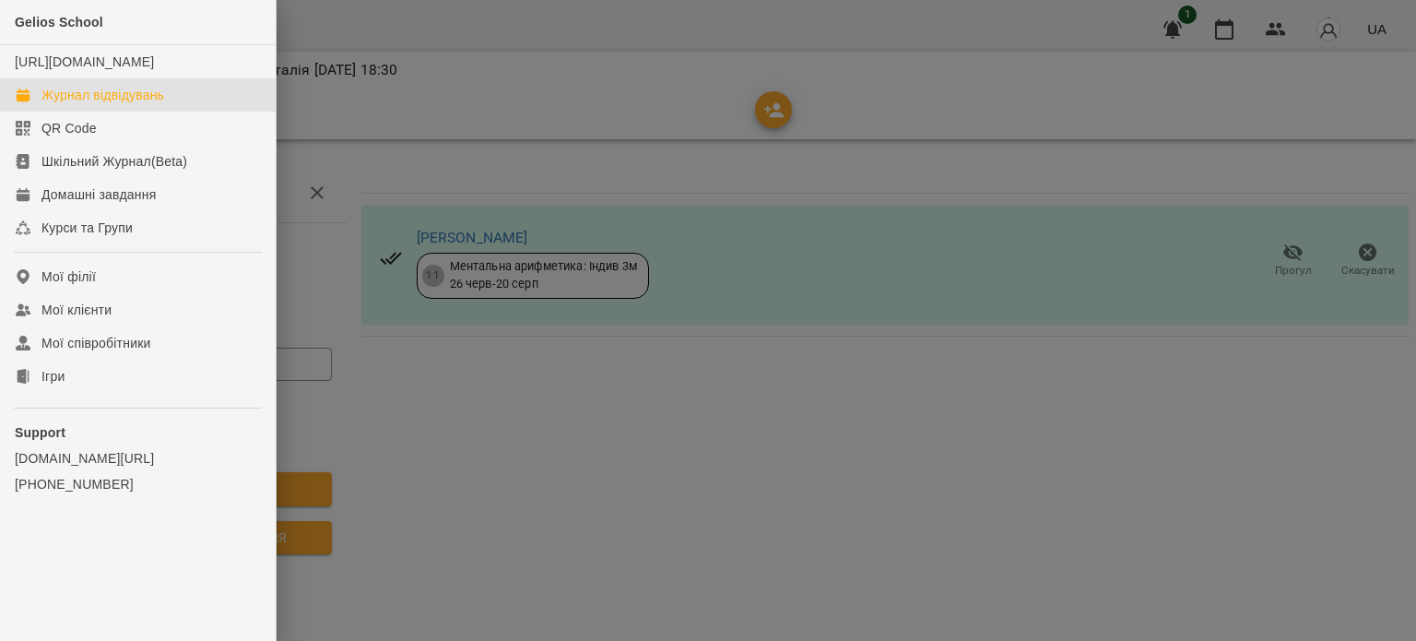
click at [110, 104] on div "Журнал відвідувань" at bounding box center [102, 95] width 123 height 18
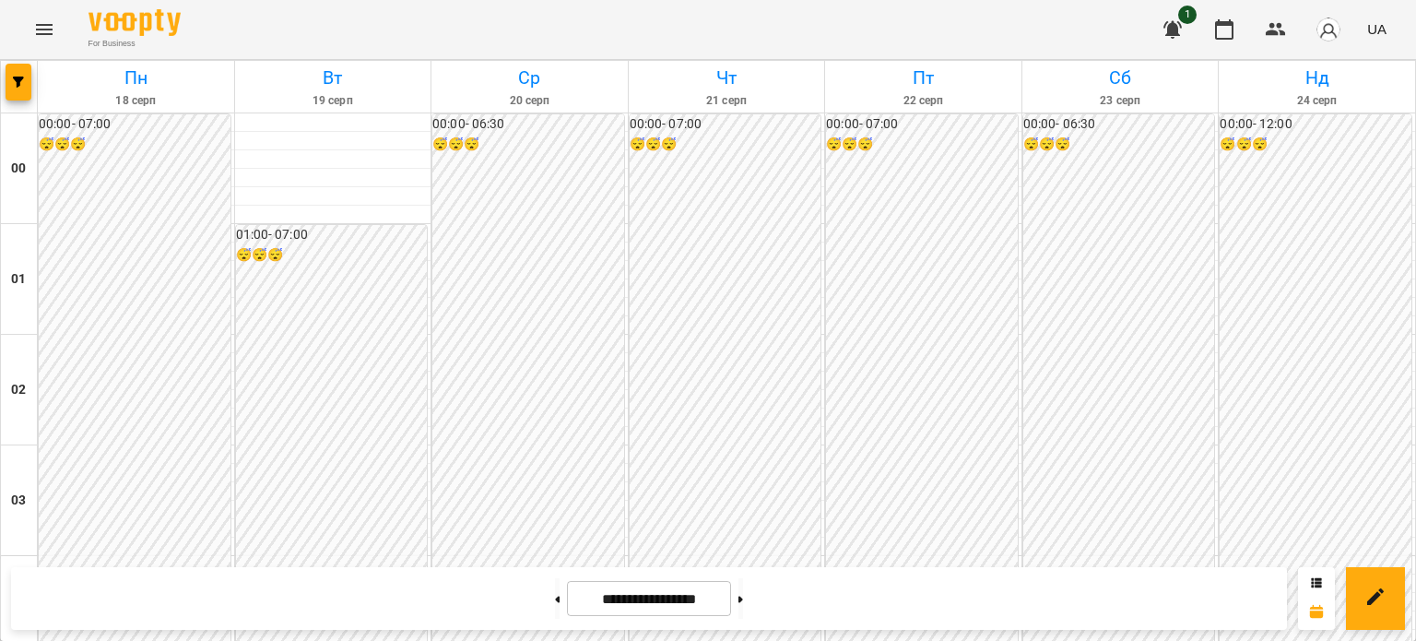
scroll to position [2029, 0]
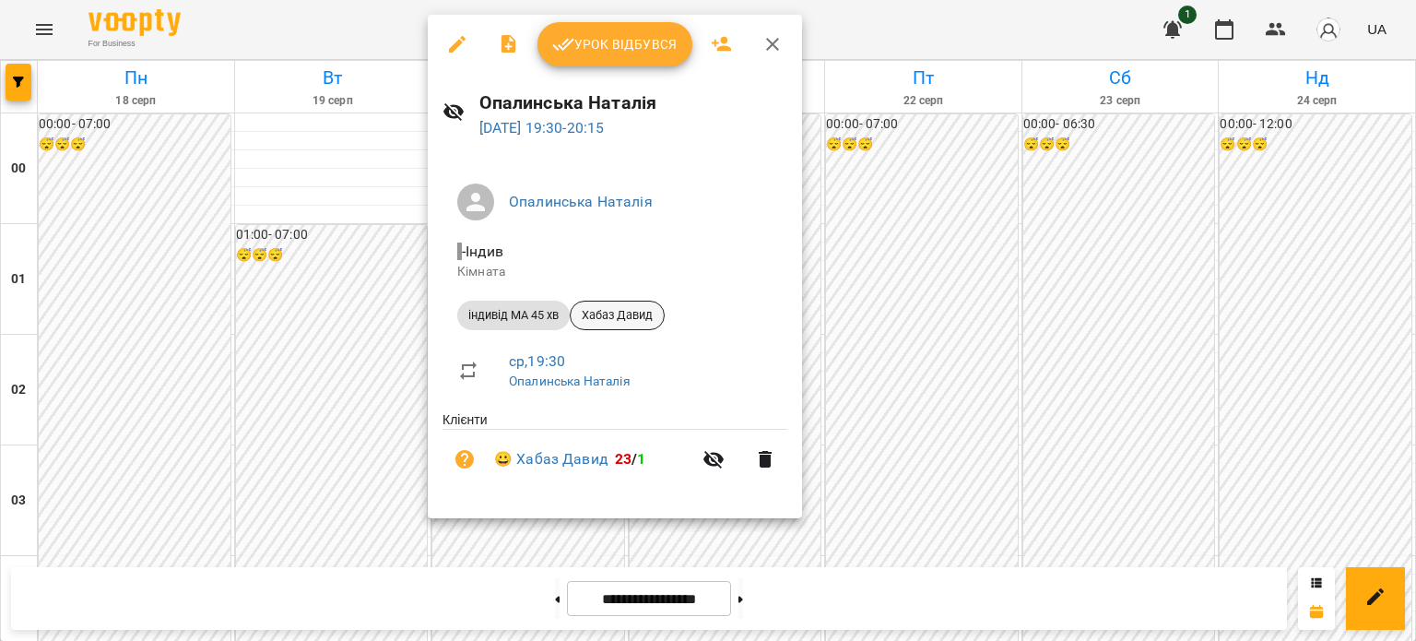
click at [631, 312] on span "Хабаз Давид" at bounding box center [617, 315] width 93 height 17
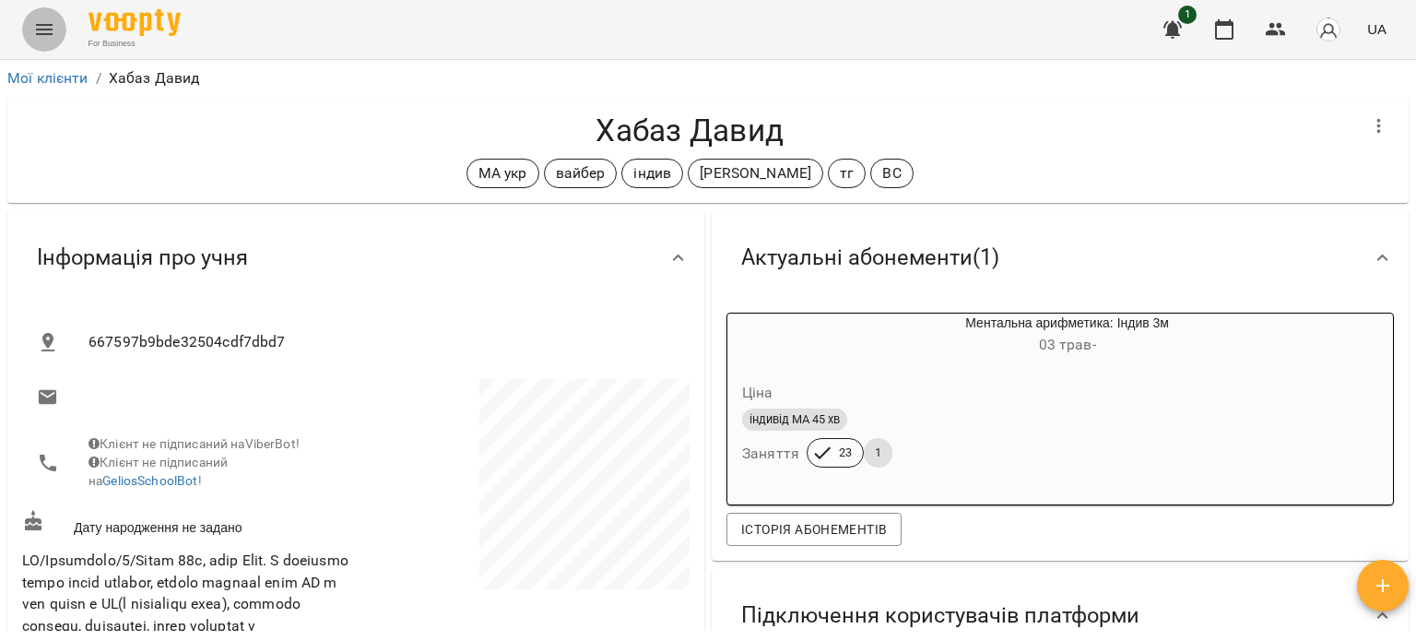
click at [41, 27] on icon "Menu" at bounding box center [44, 29] width 22 height 22
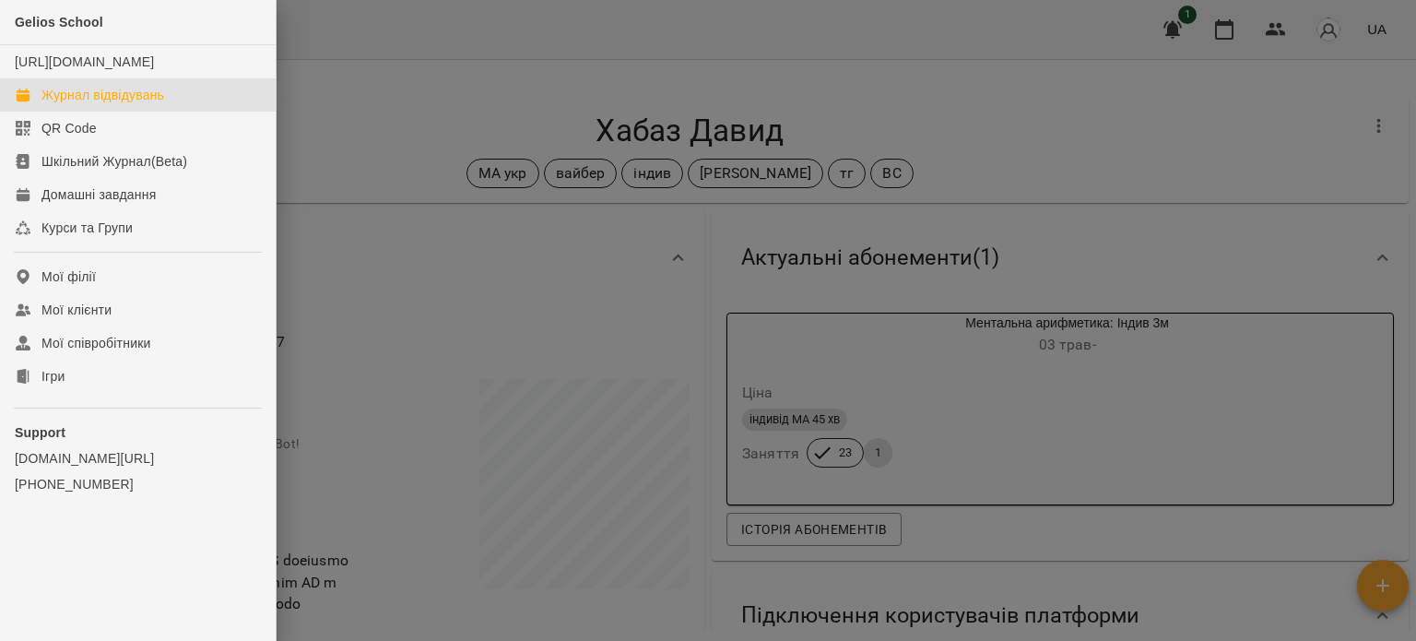
click at [101, 104] on div "Журнал відвідувань" at bounding box center [102, 95] width 123 height 18
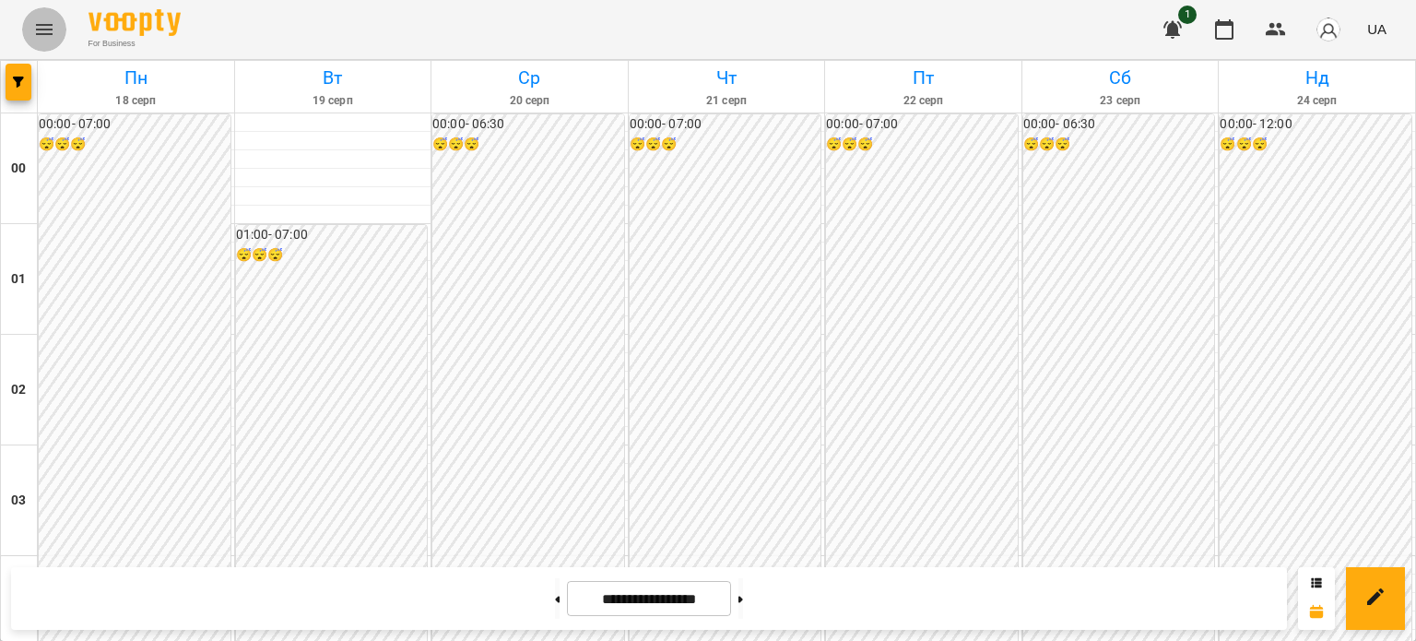
click at [45, 31] on icon "Menu" at bounding box center [44, 29] width 22 height 22
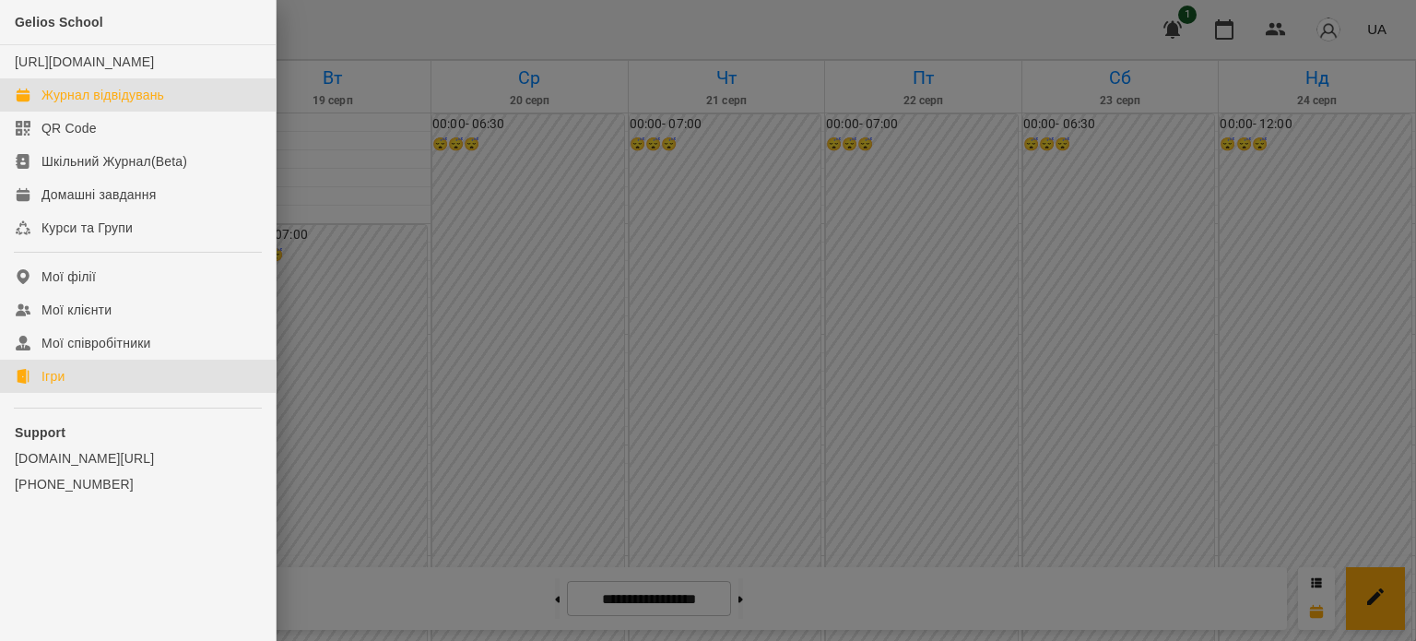
click at [57, 385] on div "Ігри" at bounding box center [52, 376] width 23 height 18
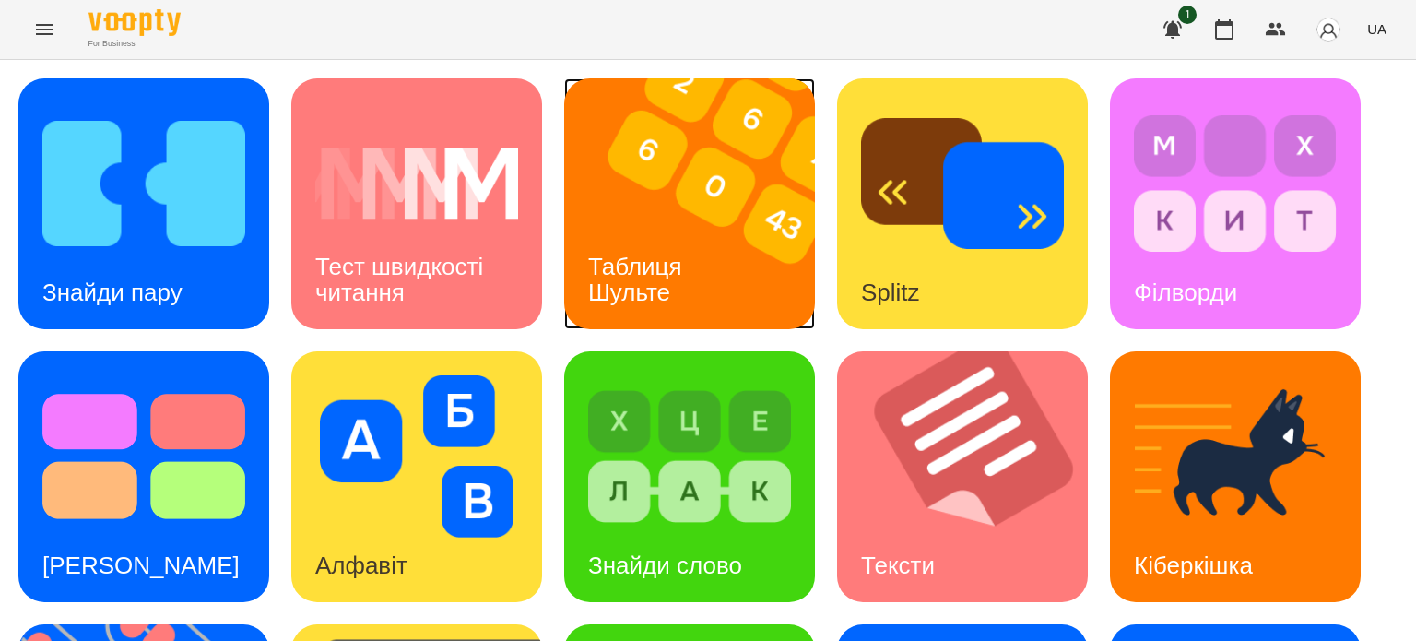
click at [669, 253] on h3 "Таблиця Шульте" at bounding box center [638, 279] width 101 height 53
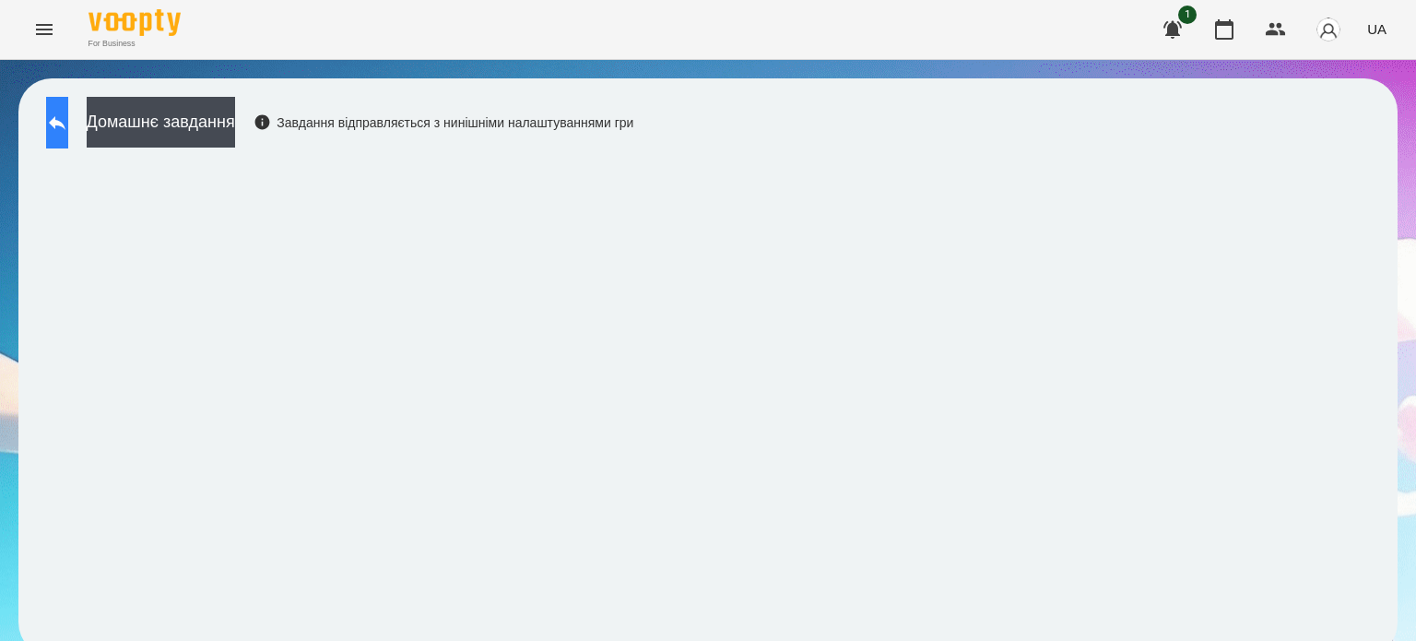
click at [65, 120] on icon at bounding box center [57, 123] width 17 height 14
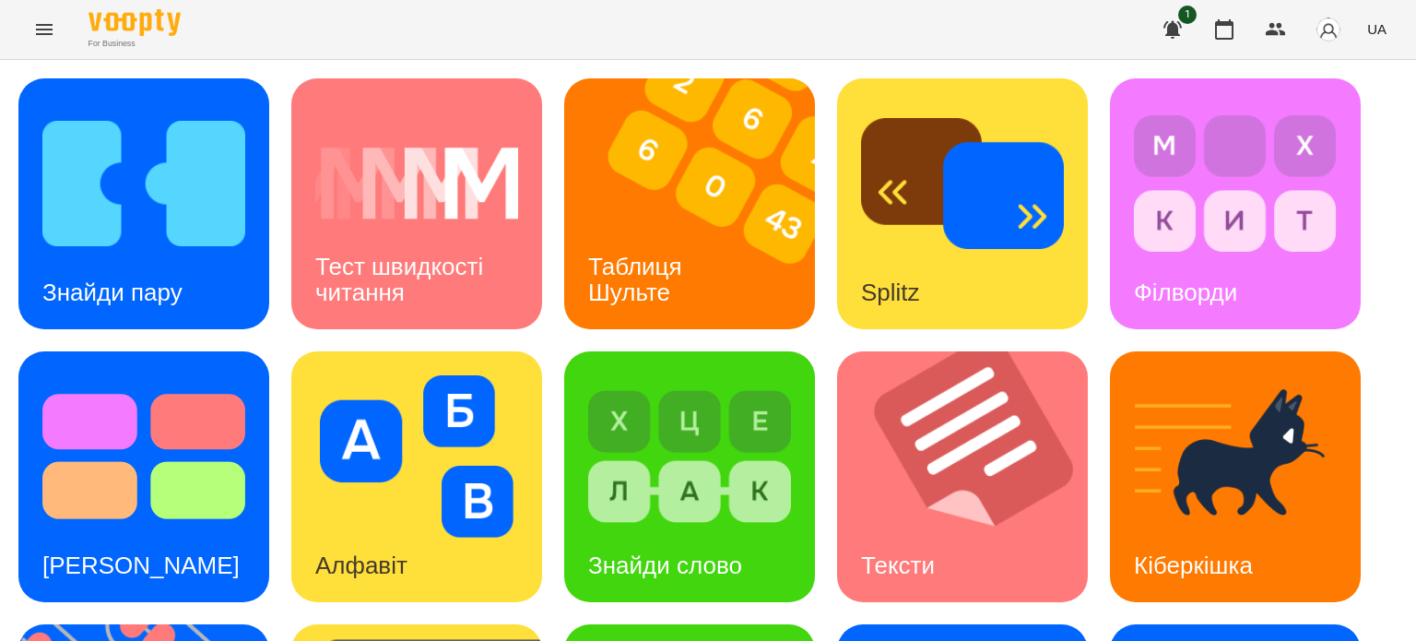
scroll to position [410, 0]
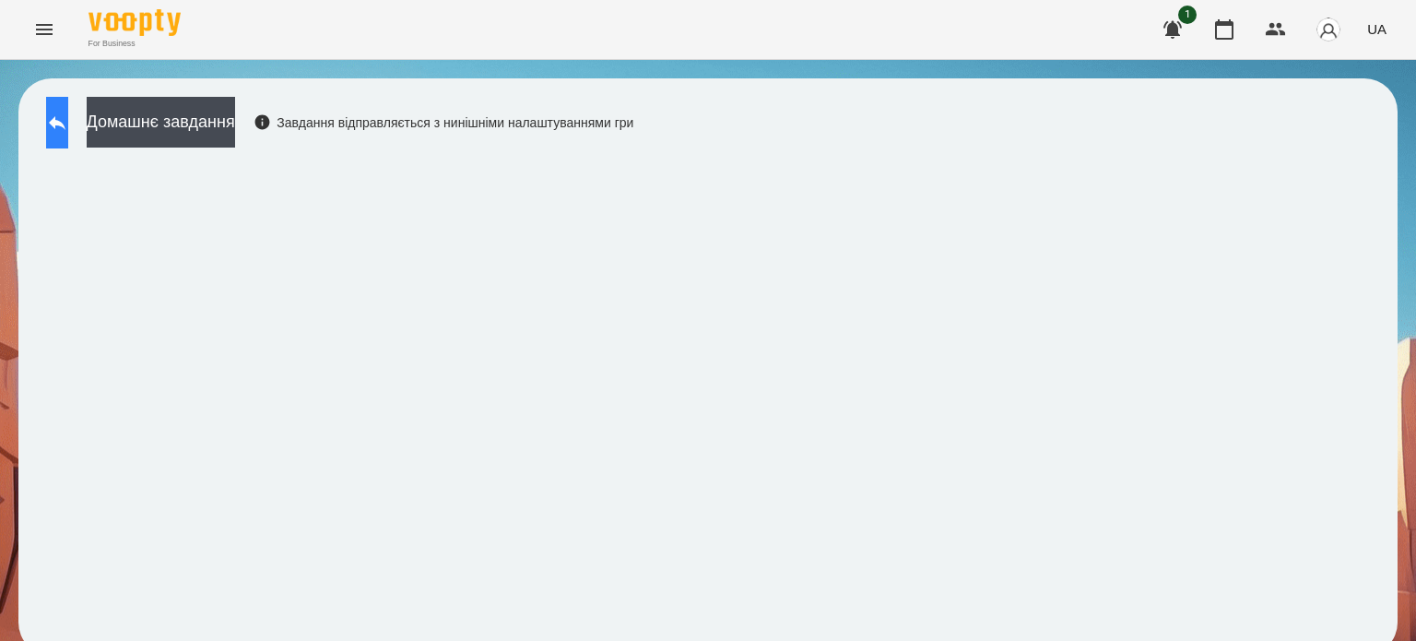
click at [68, 113] on button at bounding box center [57, 123] width 22 height 52
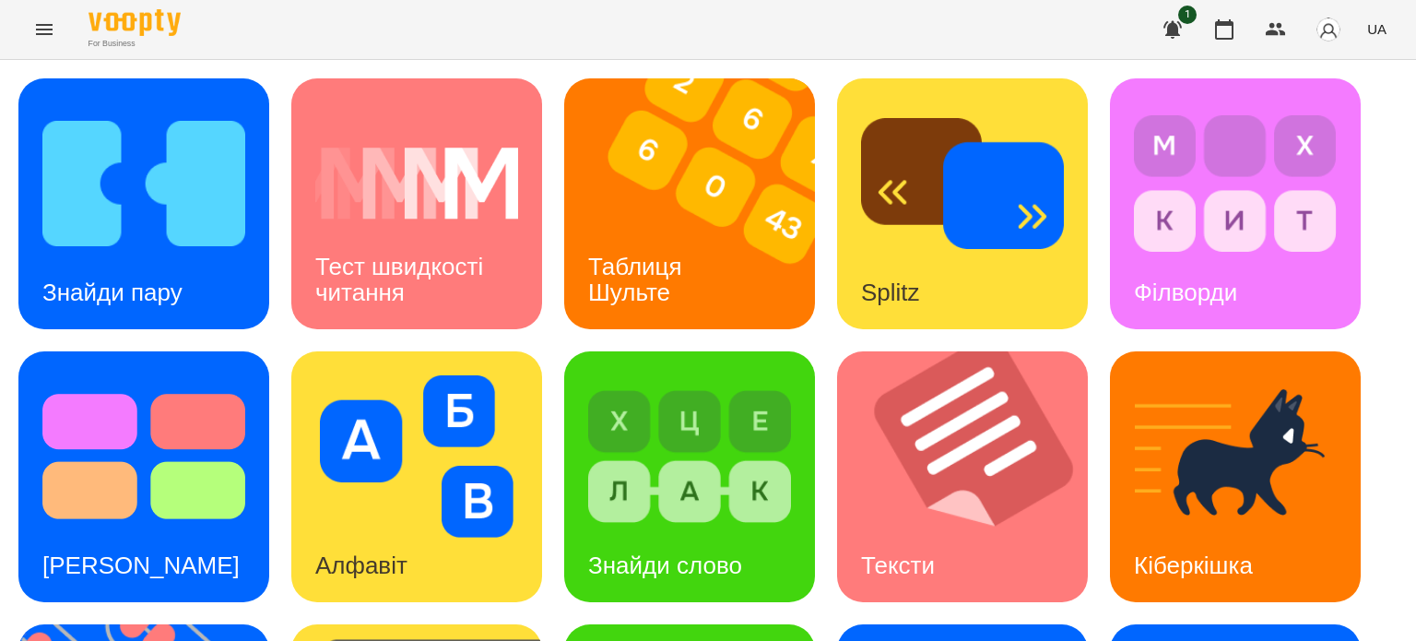
scroll to position [525, 0]
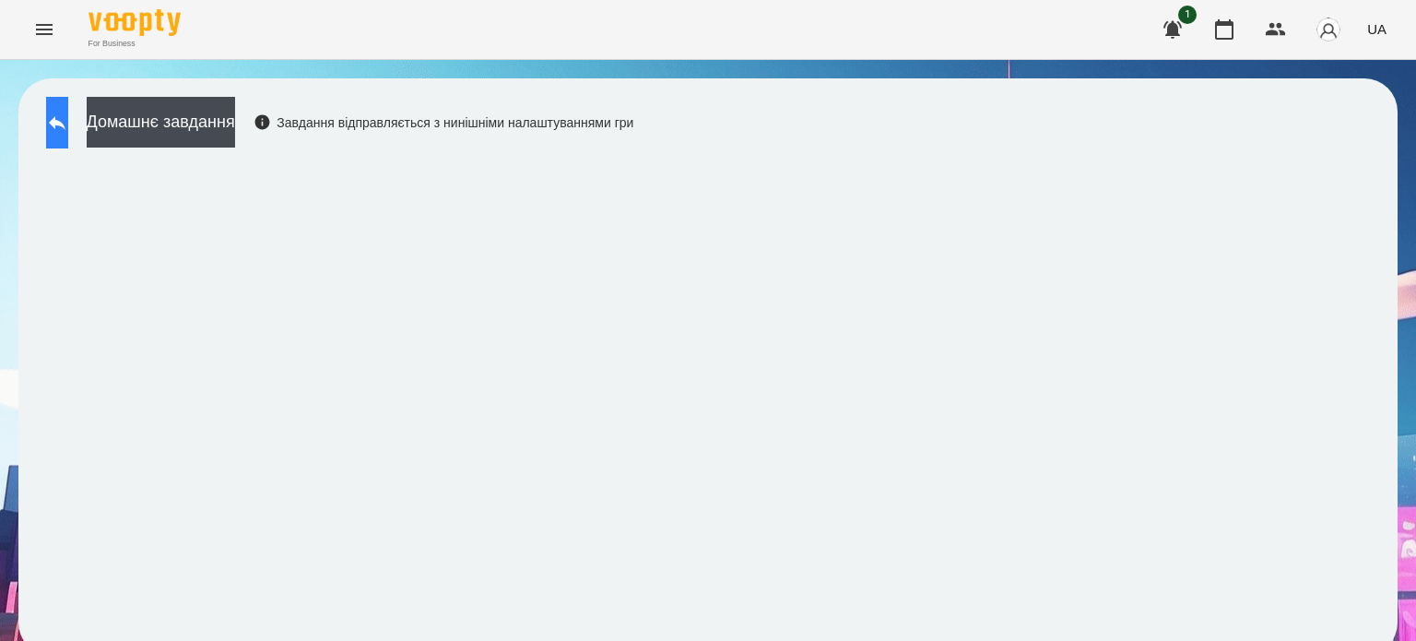
click at [68, 128] on button at bounding box center [57, 123] width 22 height 52
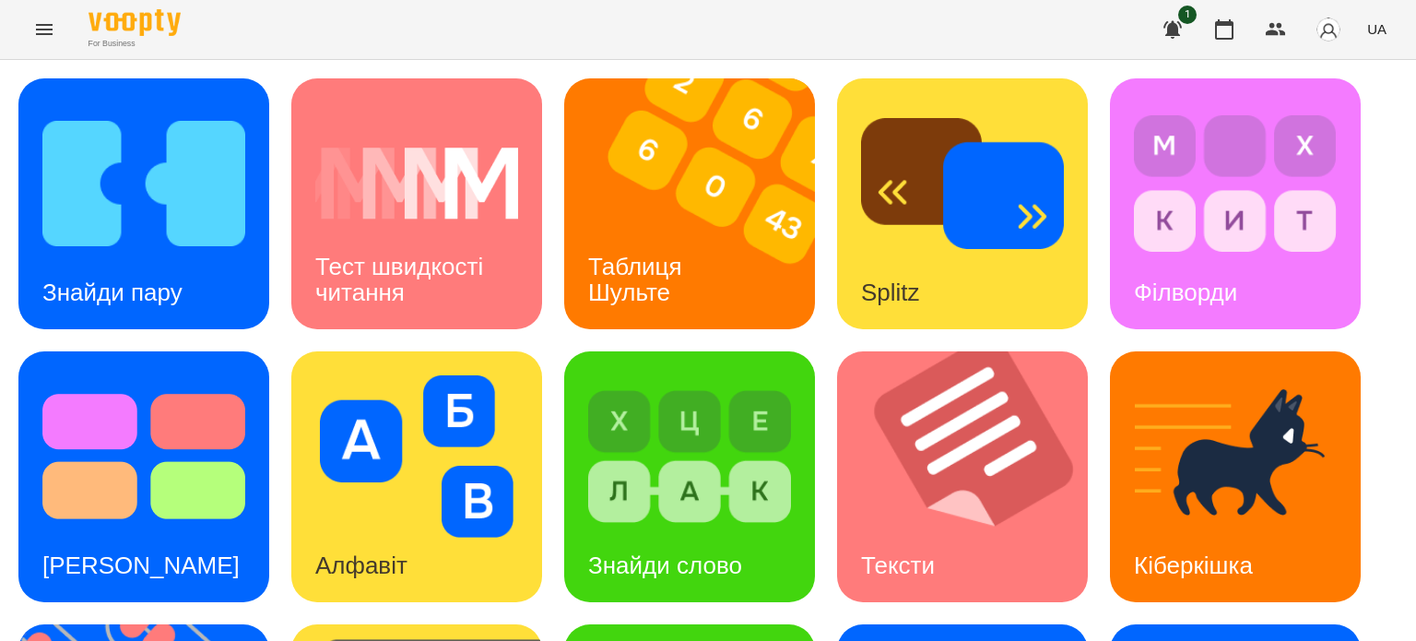
scroll to position [525, 0]
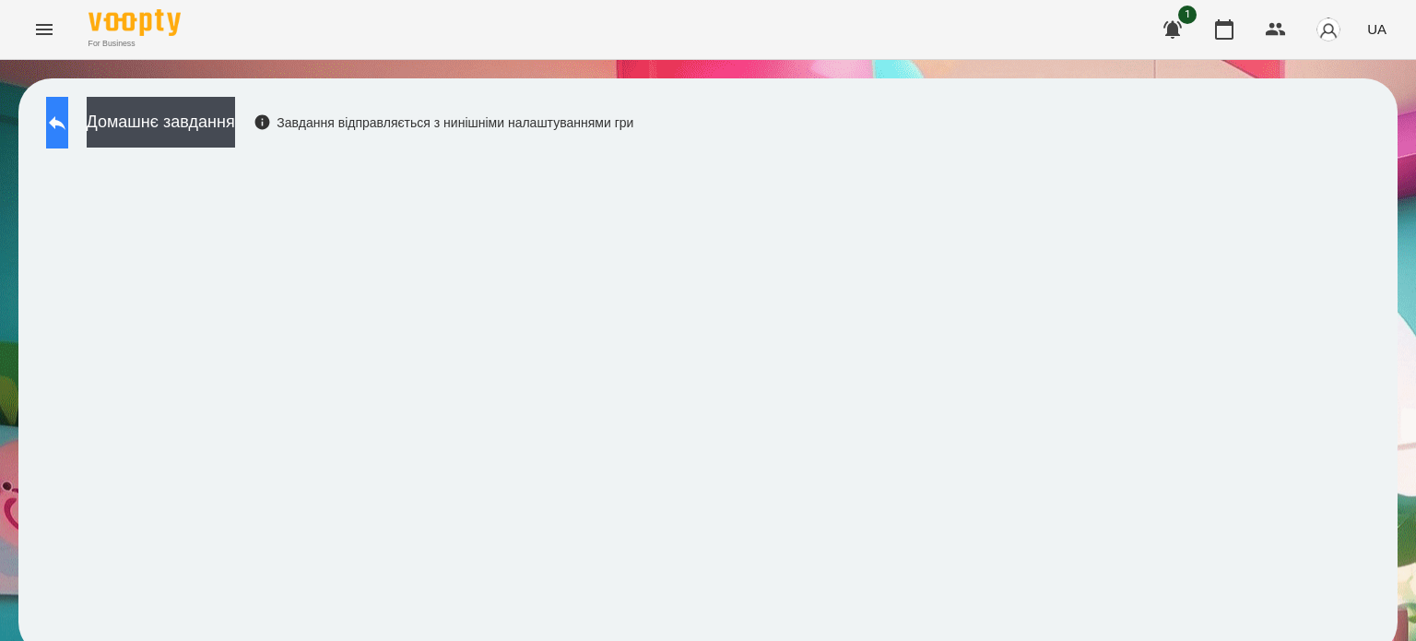
click at [68, 122] on button at bounding box center [57, 123] width 22 height 52
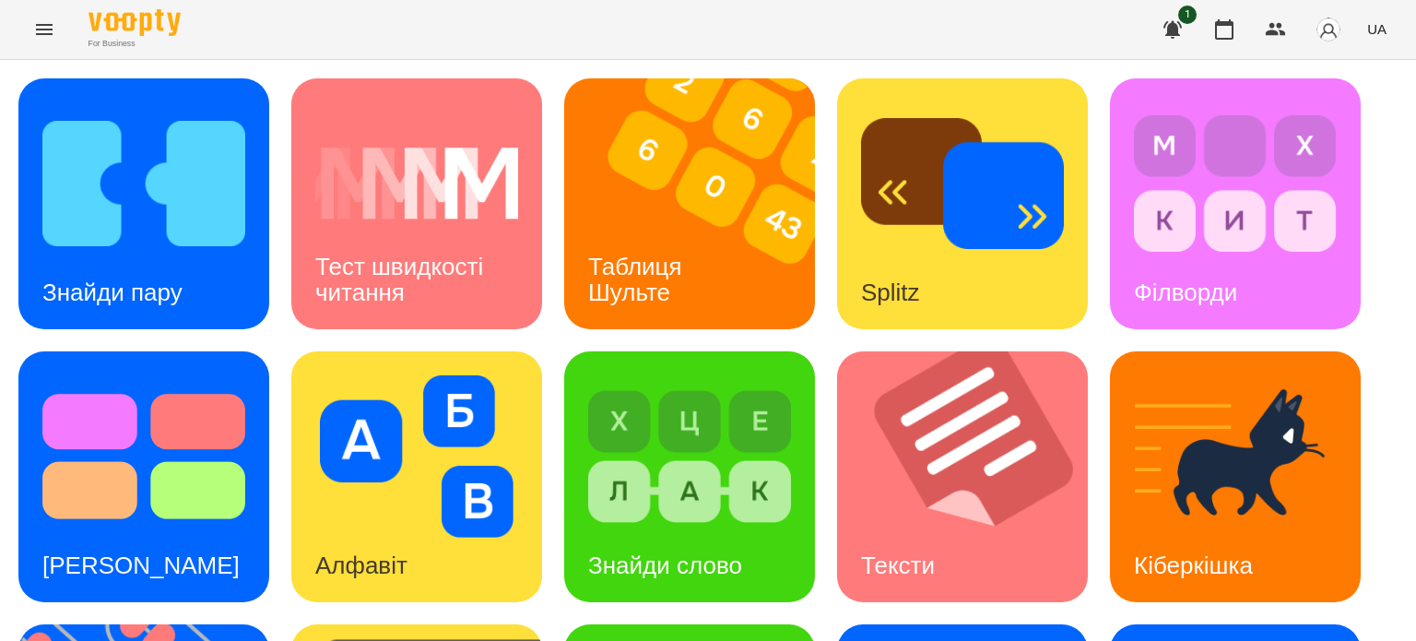
scroll to position [498, 0]
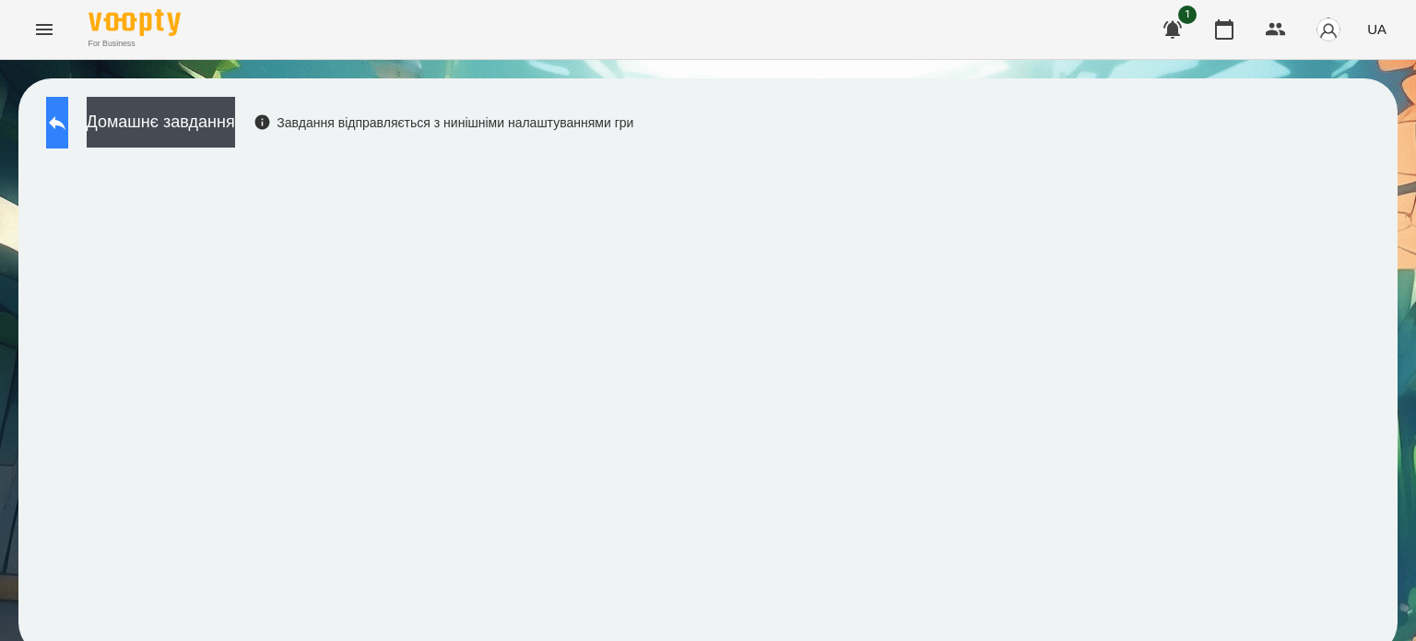
click at [65, 121] on icon at bounding box center [57, 123] width 17 height 14
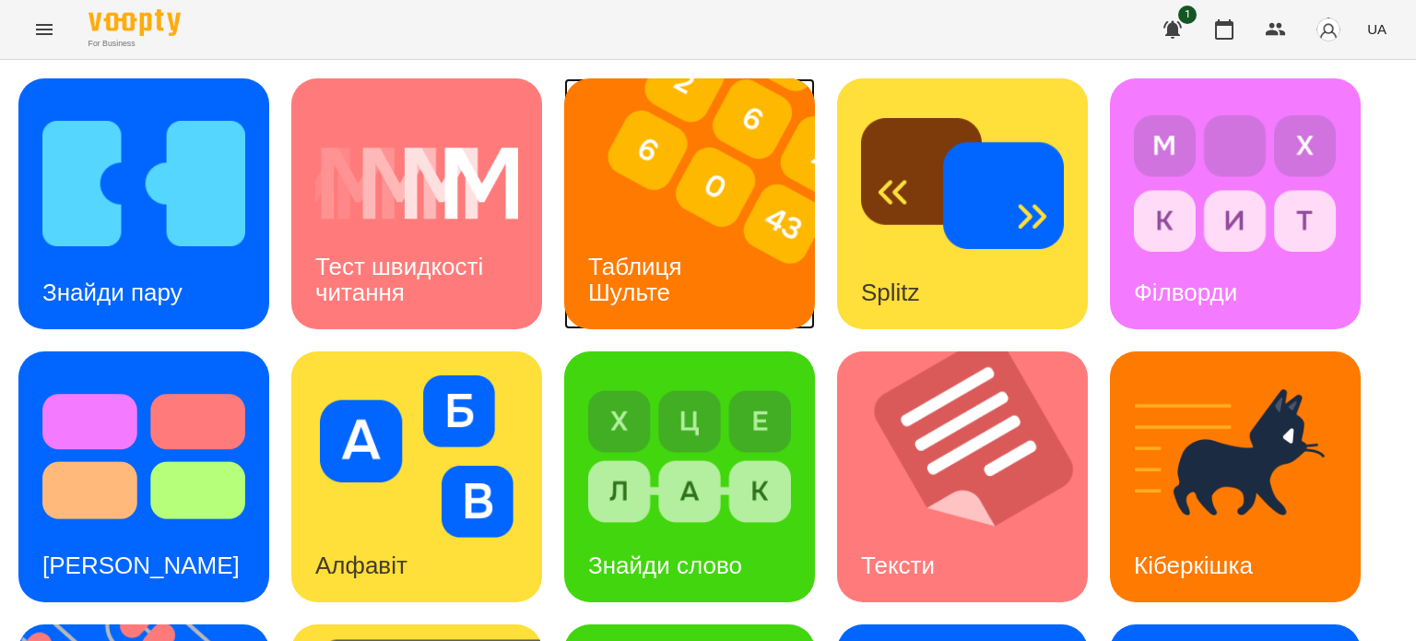
click at [669, 274] on h3 "Таблиця Шульте" at bounding box center [638, 279] width 101 height 53
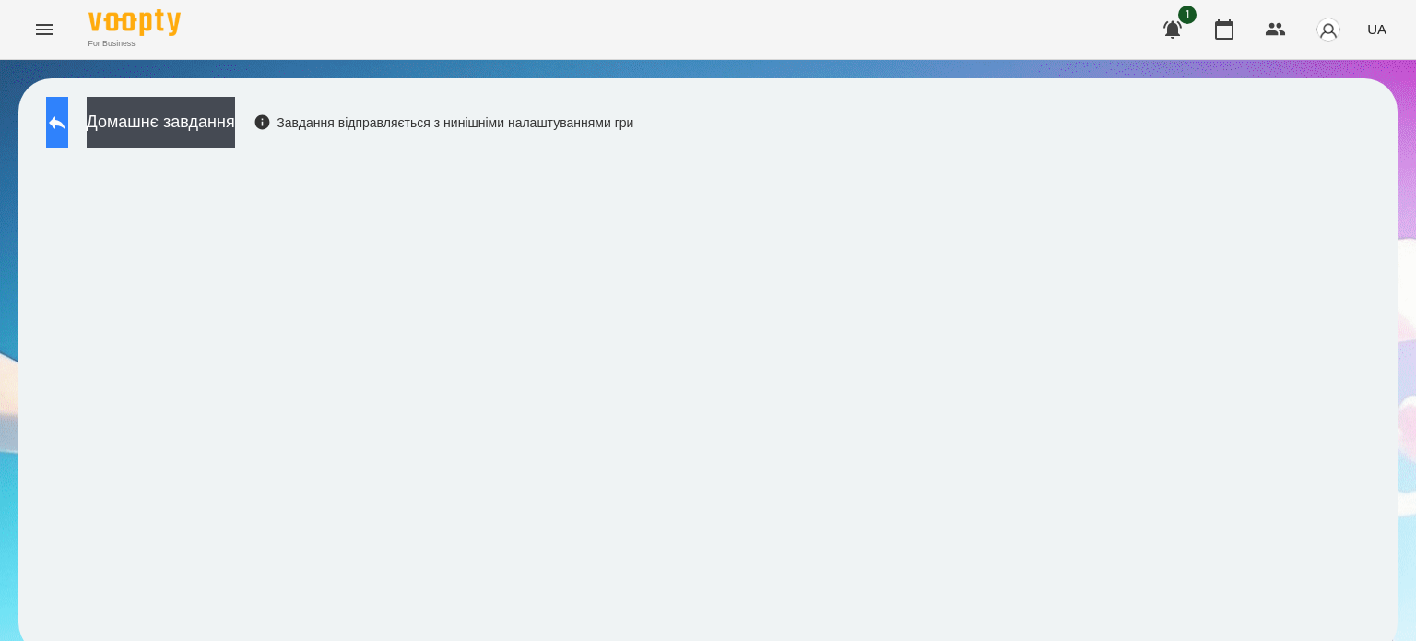
click at [65, 124] on icon at bounding box center [57, 123] width 22 height 22
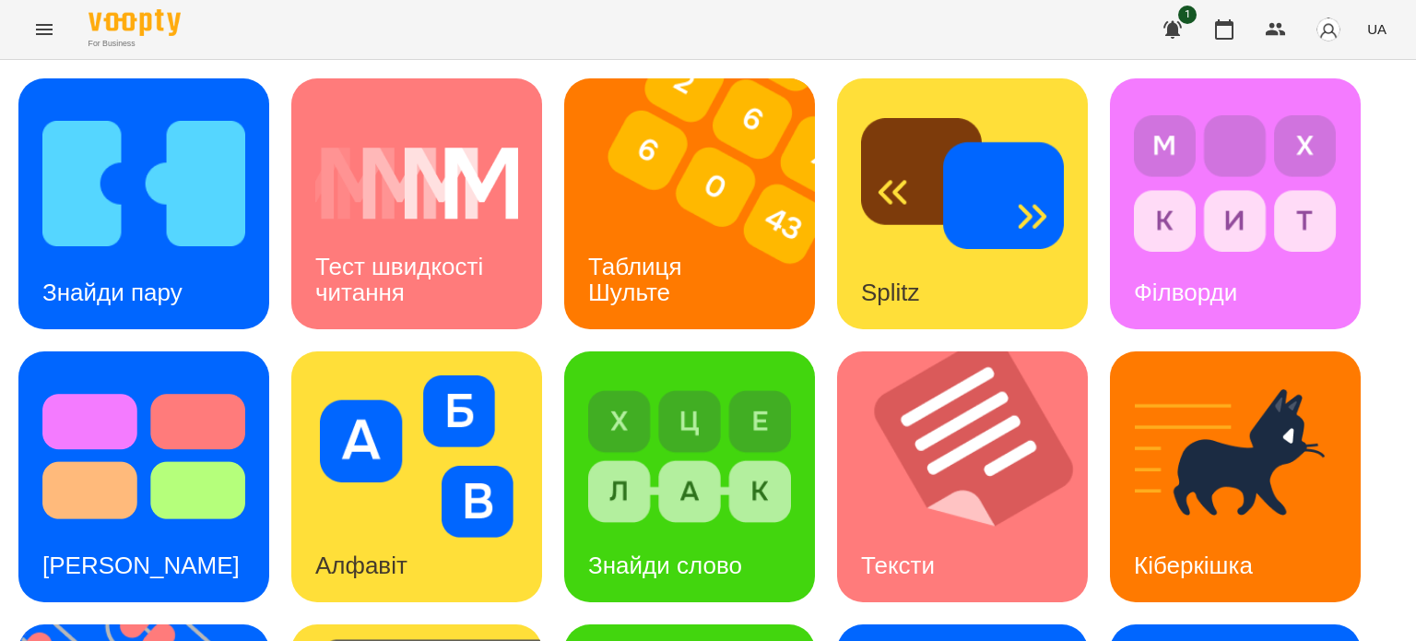
scroll to position [525, 0]
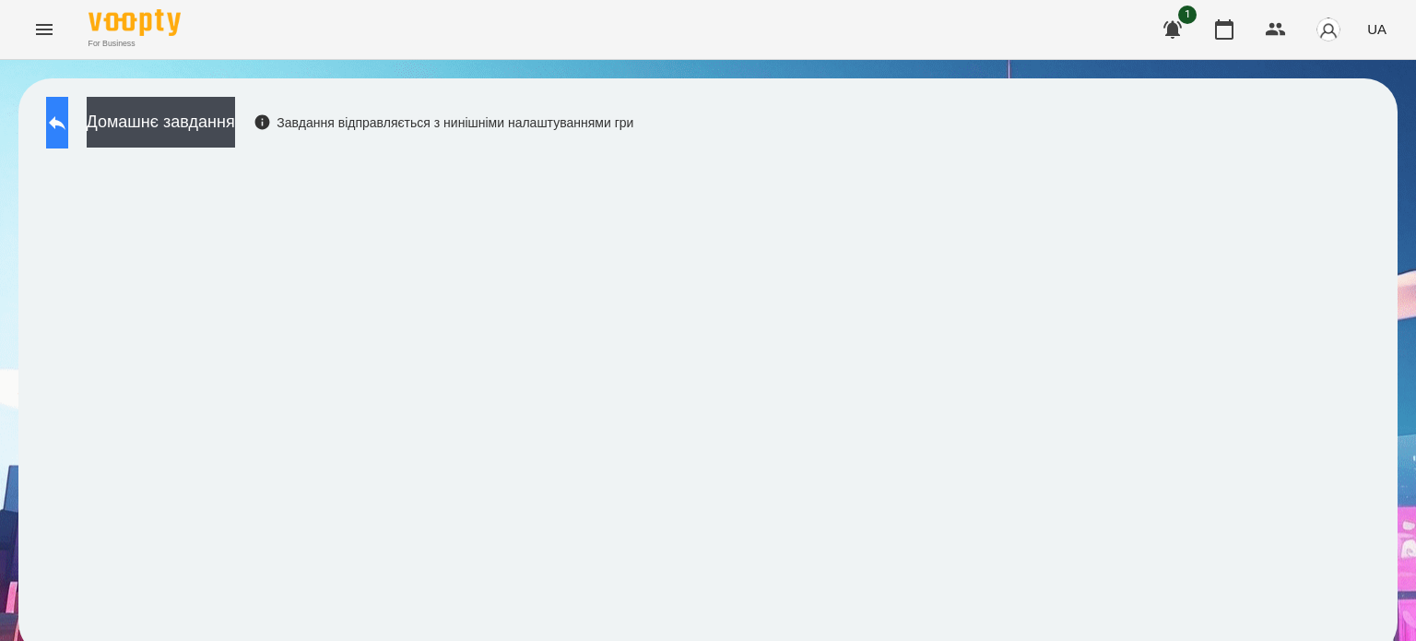
click at [68, 116] on icon at bounding box center [57, 123] width 22 height 22
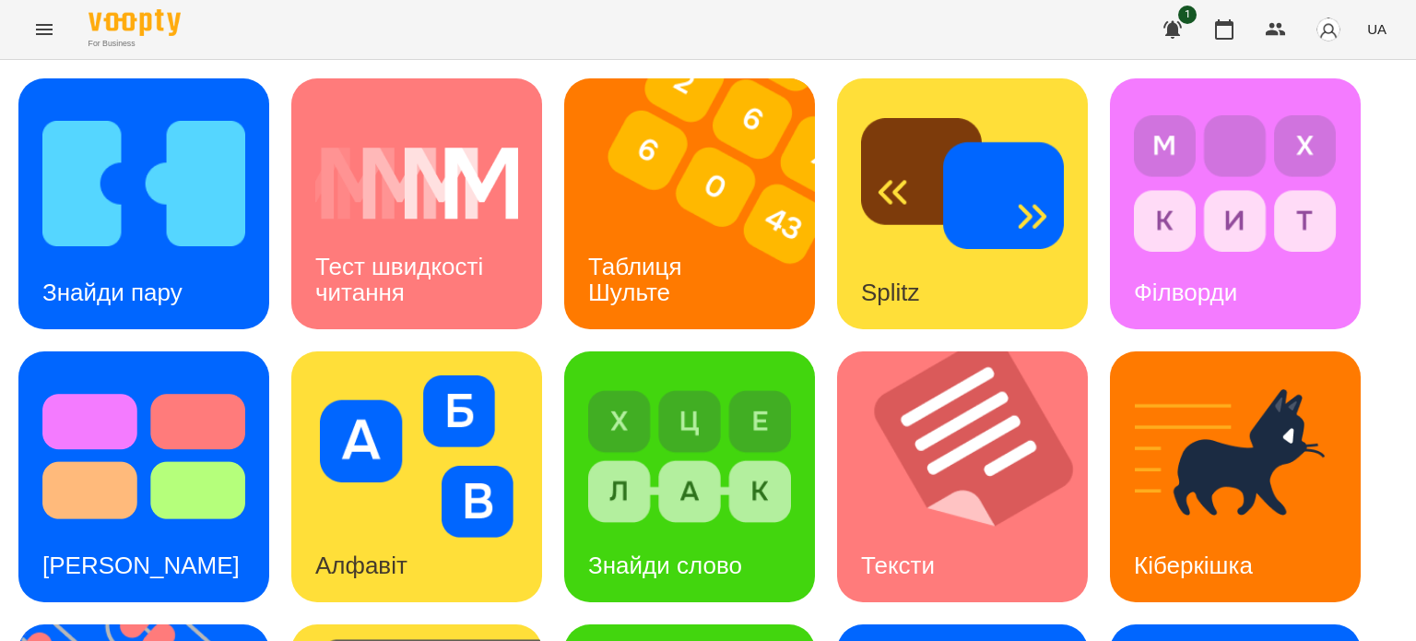
scroll to position [422, 0]
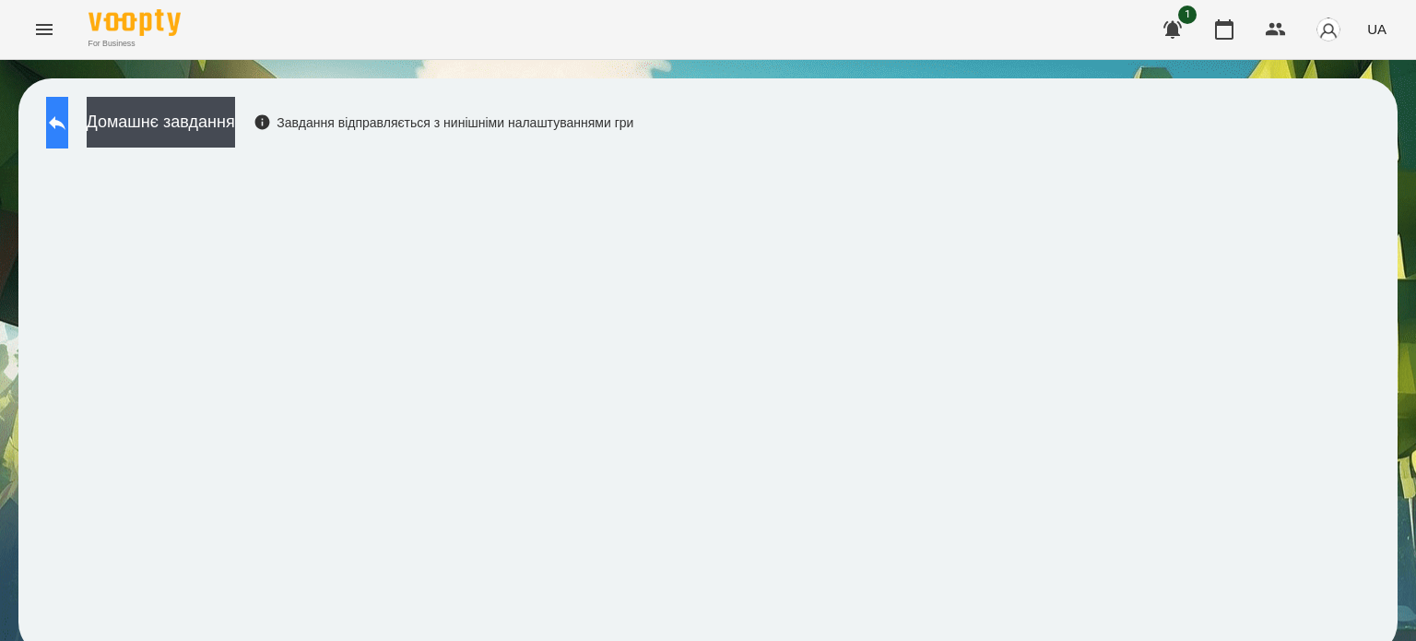
click at [68, 112] on icon at bounding box center [57, 123] width 22 height 22
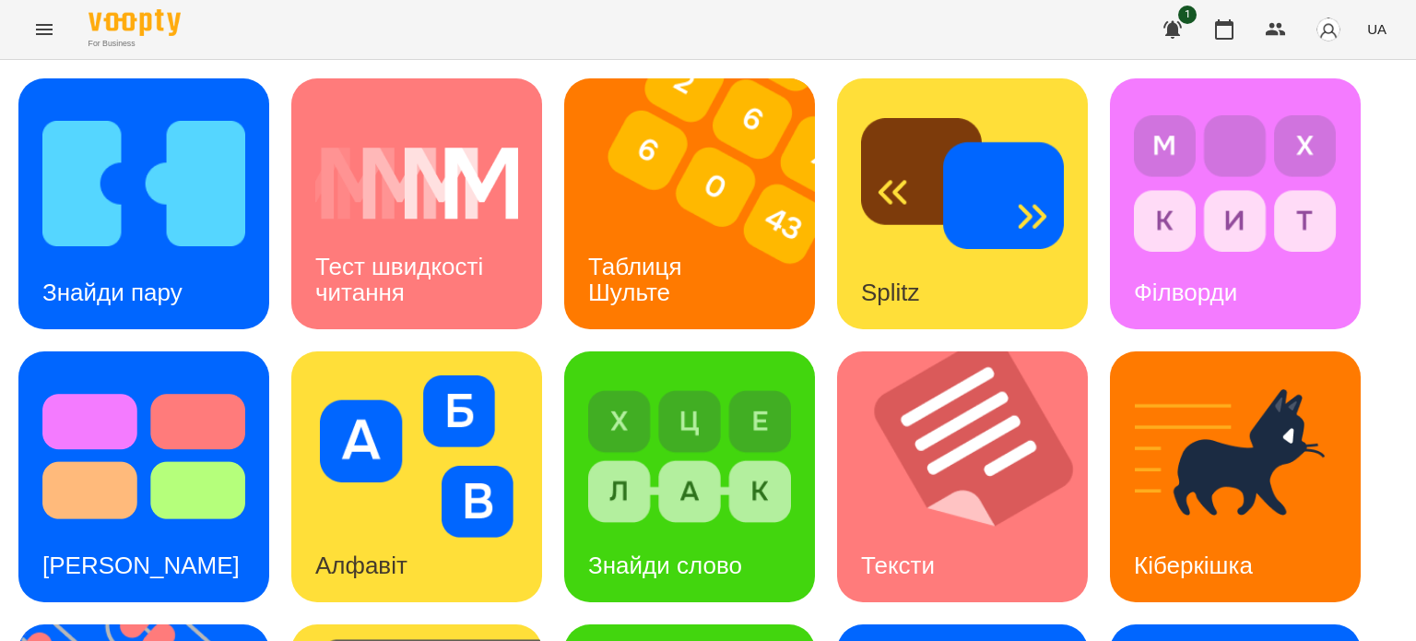
scroll to position [461, 0]
click at [697, 431] on div "Знайди пару Тест швидкості читання Таблиця [PERSON_NAME] Splitz Філворди Тест С…" at bounding box center [708, 613] width 1380 height 1070
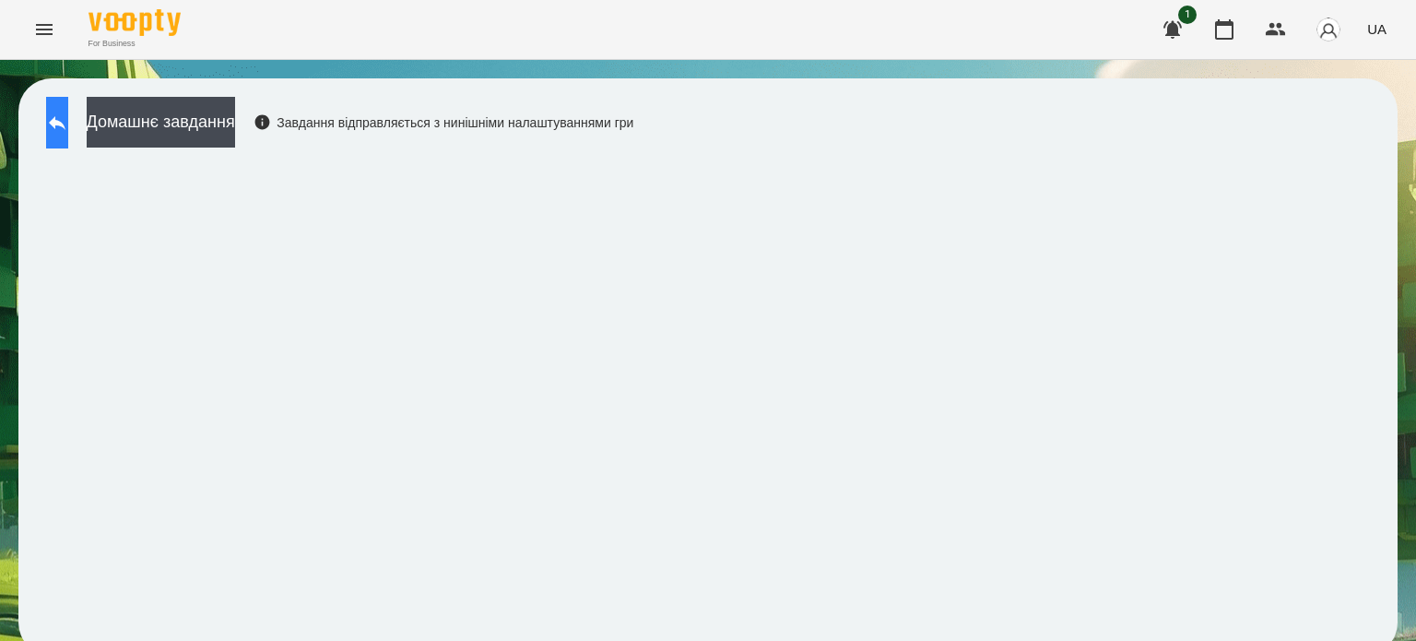
click at [68, 129] on button at bounding box center [57, 123] width 22 height 52
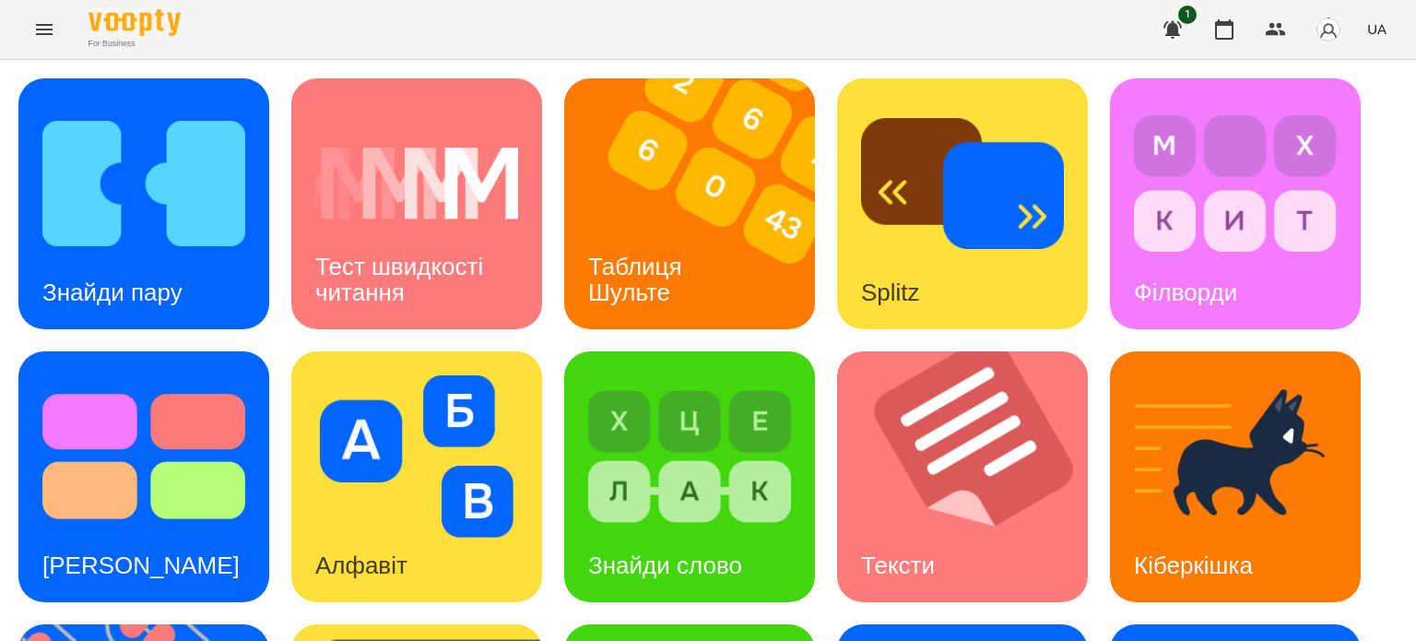
scroll to position [525, 0]
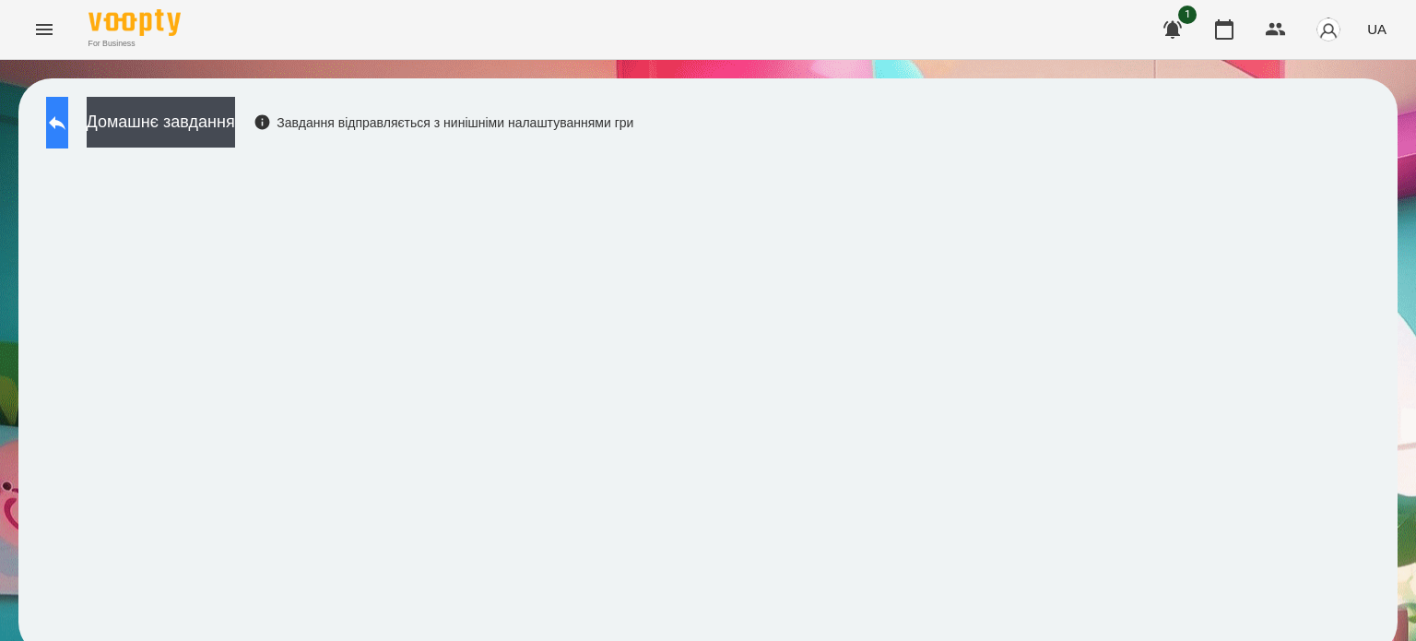
click at [65, 122] on icon at bounding box center [57, 123] width 17 height 14
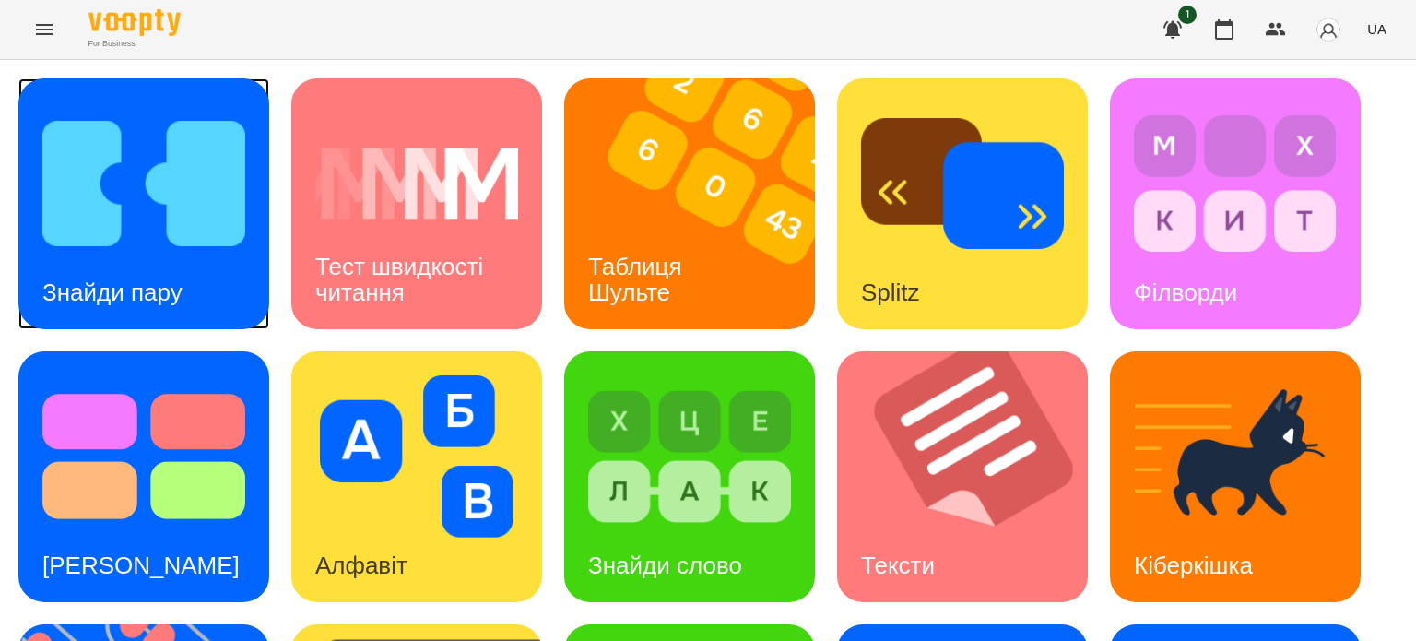
click at [184, 170] on img at bounding box center [143, 183] width 203 height 162
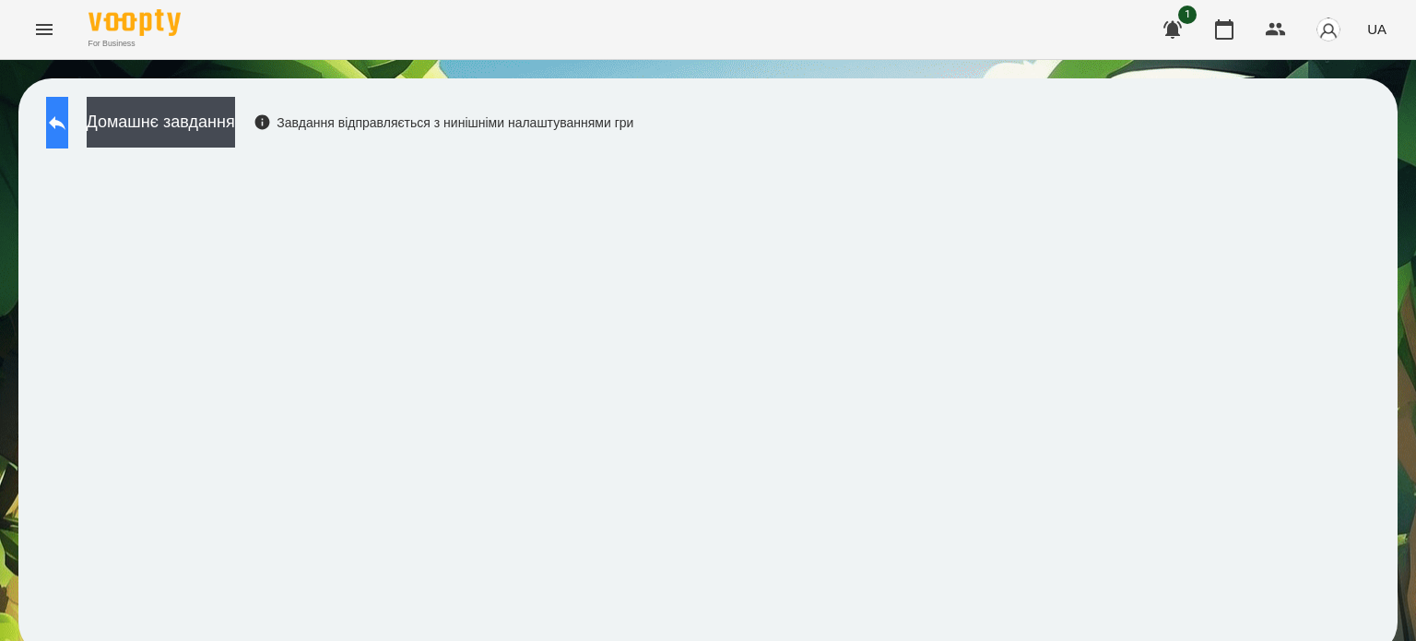
click at [68, 117] on icon at bounding box center [57, 123] width 22 height 22
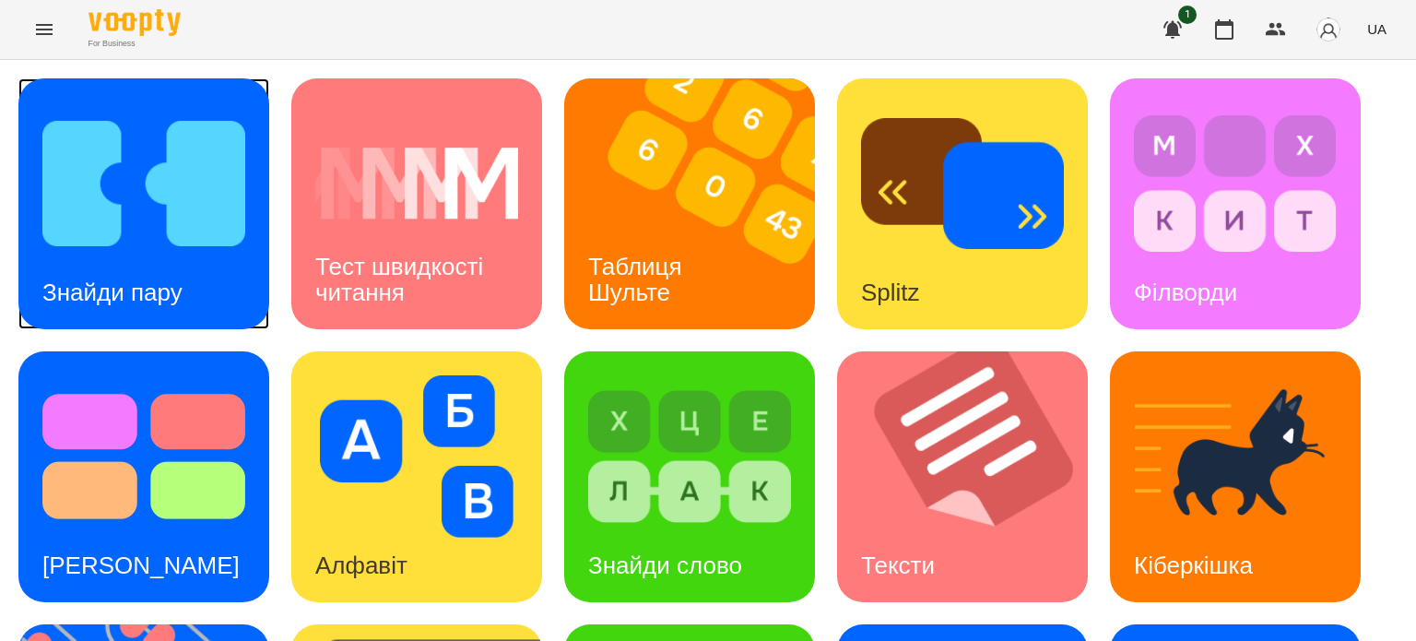
click at [191, 235] on img at bounding box center [143, 183] width 203 height 162
